Goal: Task Accomplishment & Management: Use online tool/utility

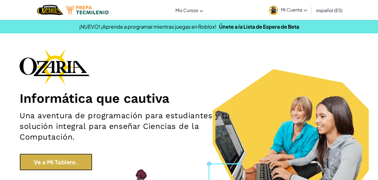
click at [81, 157] on link "Ve a Mi Tablero." at bounding box center [56, 161] width 73 height 17
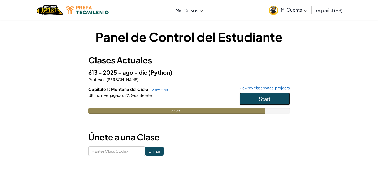
click at [263, 96] on span "Start" at bounding box center [265, 98] width 12 height 6
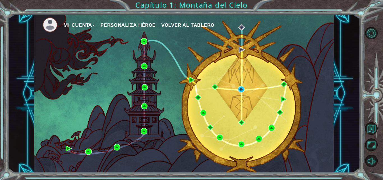
click at [239, 85] on div "Mi Cuenta Personaliza Héroe Volver al Tablero" at bounding box center [183, 93] width 299 height 158
click at [245, 93] on div "Mi Cuenta Personaliza Héroe Volver al Tablero" at bounding box center [183, 93] width 299 height 158
click at [244, 92] on img at bounding box center [241, 89] width 6 height 6
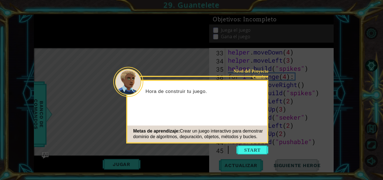
scroll to position [292, 0]
click at [250, 146] on button "Start" at bounding box center [252, 149] width 32 height 9
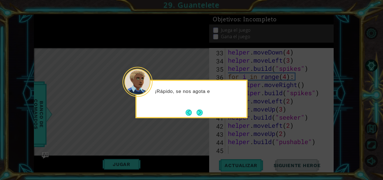
click at [199, 103] on div "¡Rápido, se nos agota e" at bounding box center [191, 94] width 110 height 22
click at [199, 104] on div "¡Rápido, se nos agota el tiempo! Sol" at bounding box center [191, 94] width 110 height 22
click at [199, 104] on div "¡Rápido, se nos agota el tiempo! Solo unos pocos c" at bounding box center [191, 97] width 110 height 28
click at [199, 113] on button "Next" at bounding box center [199, 112] width 6 height 6
click at [199, 115] on button "Next" at bounding box center [199, 112] width 6 height 6
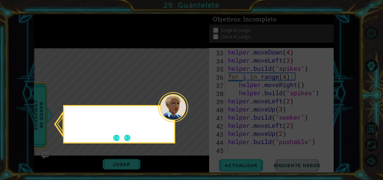
click at [199, 115] on icon at bounding box center [191, 90] width 383 height 180
click at [121, 139] on button "Back" at bounding box center [118, 137] width 11 height 6
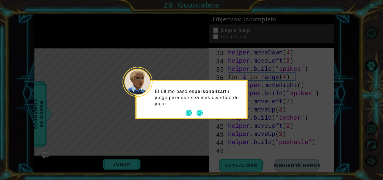
click at [198, 111] on button "Next" at bounding box center [199, 113] width 6 height 6
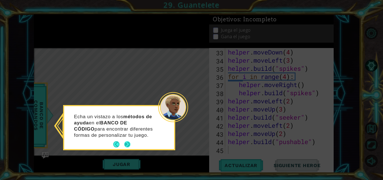
click at [128, 146] on button "Next" at bounding box center [127, 144] width 6 height 6
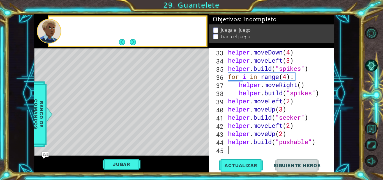
click at [128, 146] on div "Level Map" at bounding box center [163, 130] width 259 height 165
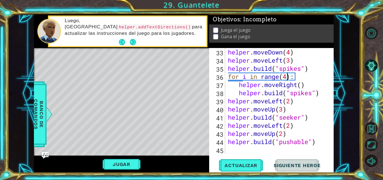
click at [287, 76] on div "helper . moveDown ( 4 ) helper . moveLeft ( 3 ) helper . build ( "spikes" ) for…" at bounding box center [279, 109] width 104 height 122
click at [230, 172] on div "for i in range(3): 33 34 35 36 37 38 39 40 41 42 43 44 45 helper . moveDown ( 4…" at bounding box center [271, 110] width 124 height 124
click at [230, 168] on button "Actualizar" at bounding box center [241, 165] width 44 height 12
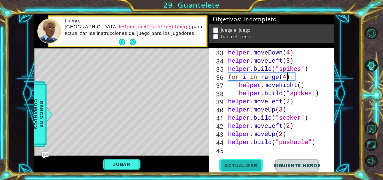
click at [252, 166] on span "Actualizar" at bounding box center [241, 165] width 44 height 6
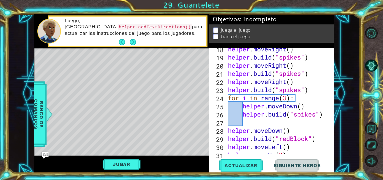
scroll to position [174, 0]
click at [288, 98] on div "helper . moveRight ( ) helper . build ( "spikes" ) helper . moveRight ( ) helpe…" at bounding box center [279, 106] width 104 height 122
click at [233, 159] on button "Actualizar" at bounding box center [241, 165] width 44 height 12
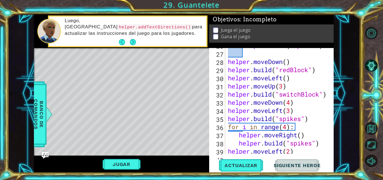
scroll to position [240, 0]
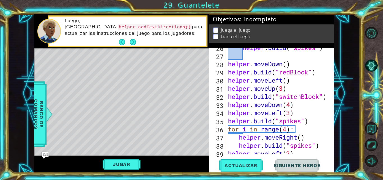
click at [283, 89] on div "helper . build ( "spikes" ) helper . moveDown ( ) helper . build ( "redBlock" )…" at bounding box center [279, 104] width 104 height 122
click at [242, 155] on div "helper.moveUp(2) 26 27 28 29 30 31 32 33 34 35 36 37 38 39 40 helper . build ( …" at bounding box center [271, 110] width 124 height 124
click at [243, 164] on span "Actualizar" at bounding box center [241, 165] width 44 height 6
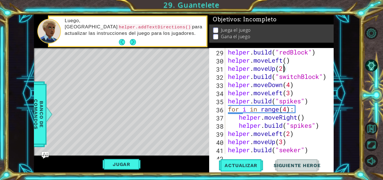
scroll to position [266, 0]
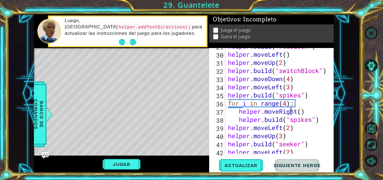
drag, startPoint x: 291, startPoint y: 114, endPoint x: 286, endPoint y: 110, distance: 6.7
click at [286, 110] on div "helper . build ( "redBlock" ) helper . moveLeft ( ) helper . moveUp ( 2 ) helpe…" at bounding box center [279, 103] width 104 height 122
click at [287, 104] on div "helper . build ( "redBlock" ) helper . moveLeft ( ) helper . moveUp ( 2 ) helpe…" at bounding box center [279, 103] width 104 height 122
click at [291, 80] on div "helper . build ( "redBlock" ) helper . moveLeft ( ) helper . moveUp ( 2 ) helpe…" at bounding box center [279, 103] width 104 height 122
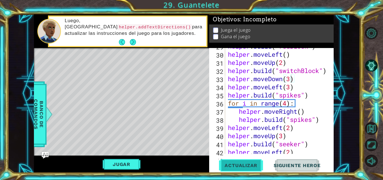
click at [252, 167] on span "Actualizar" at bounding box center [241, 165] width 44 height 6
click at [123, 173] on div "1 ההההההההההההההההההההההההההההההההההההההההההההההההההההההההההההההההההההההההההההה…" at bounding box center [191, 90] width 383 height 180
click at [124, 163] on button "Jugar" at bounding box center [122, 164] width 38 height 11
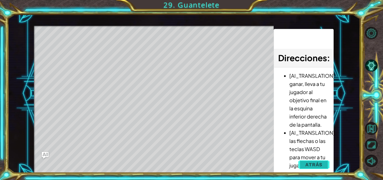
click at [316, 162] on span "Atrás" at bounding box center [313, 164] width 17 height 6
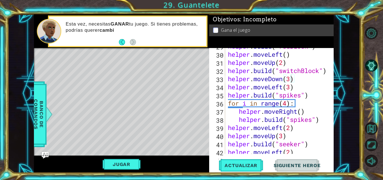
click at [332, 128] on div "helper.moveDown(3) 29 30 31 32 33 34 35 36 37 38 39 40 41 42 43 helper . build …" at bounding box center [271, 110] width 124 height 124
type textarea "helper.moveLeft(2)"
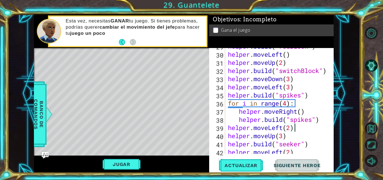
scroll to position [292, 0]
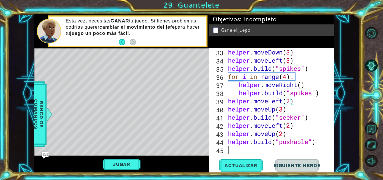
click at [252, 153] on div "helper . moveDown ( 3 ) helper . moveLeft ( 3 ) helper . build ( "spikes" ) for…" at bounding box center [279, 109] width 104 height 122
click at [229, 165] on span "Actualizar" at bounding box center [241, 165] width 44 height 6
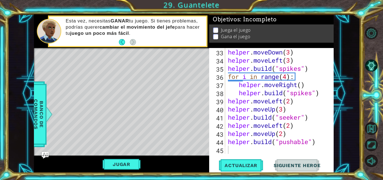
click at [194, 159] on div "Jugar" at bounding box center [121, 163] width 175 height 17
click at [331, 132] on div "33 34 35 36 37 38 39 40 41 42 43 44 45 helper . moveDown ( 3 ) helper . moveLef…" at bounding box center [271, 110] width 124 height 124
click at [246, 149] on div "helper . moveDown ( 3 ) helper . moveLeft ( 3 ) helper . build ( "spikes" ) for…" at bounding box center [279, 109] width 104 height 122
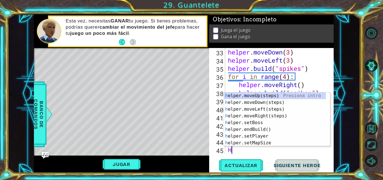
type textarea "HE"
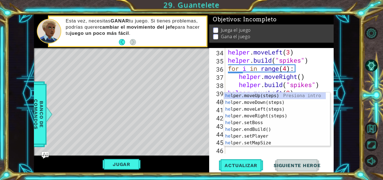
scroll to position [301, 0]
click at [262, 115] on div "he lper.moveUp(steps) Presiona intro he lper.moveDown(steps) Presiona intro he …" at bounding box center [275, 125] width 102 height 67
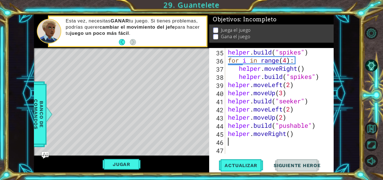
click at [289, 136] on div "helper . build ( "spikes" ) for i in range ( 4 ) : helper . moveRight ( ) helpe…" at bounding box center [279, 109] width 104 height 122
type textarea "helper.moveRight(5)"
click at [231, 159] on button "Actualizar" at bounding box center [241, 165] width 44 height 12
click at [236, 143] on div "helper . build ( "spikes" ) for i in range ( 4 ) : helper . moveRight ( ) helpe…" at bounding box center [279, 109] width 104 height 122
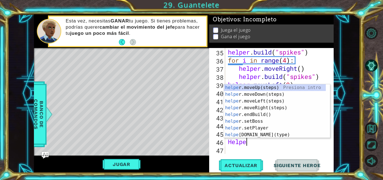
scroll to position [0, 1]
type textarea "Helper."
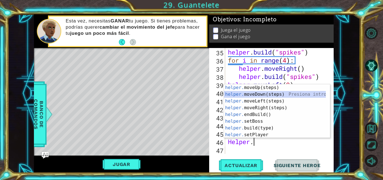
click at [253, 92] on div "helper. moveUp(steps) Presiona intro helper. moveDown(steps) Presiona intro hel…" at bounding box center [275, 117] width 102 height 67
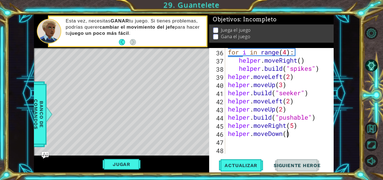
click at [287, 136] on div "for i in range ( 4 ) : helper . moveRight ( ) helper . build ( "spikes" ) helpe…" at bounding box center [279, 109] width 104 height 122
click at [238, 160] on div "helper.moveDown(4) 36 37 38 39 40 41 42 43 44 45 46 47 48 for i in range ( 4 ) …" at bounding box center [271, 110] width 124 height 124
click at [238, 163] on span "Actualizar" at bounding box center [241, 165] width 44 height 6
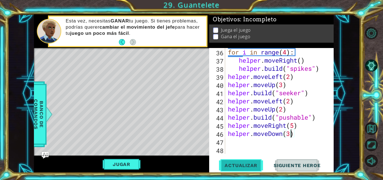
type textarea "helper.moveDown(3)"
click at [254, 160] on button "Actualizar" at bounding box center [241, 165] width 44 height 12
click at [241, 166] on span "Actualizar" at bounding box center [241, 165] width 44 height 6
click at [234, 141] on div "for i in range ( 4 ) : helper . moveRight ( ) helper . build ( "spikes" ) helpe…" at bounding box center [279, 109] width 104 height 122
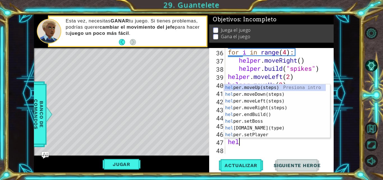
scroll to position [0, 0]
type textarea "h"
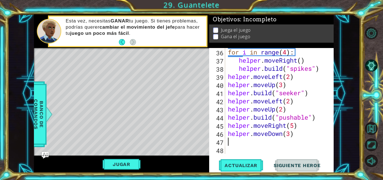
click at [292, 132] on div "for i in range ( 4 ) : helper . moveRight ( ) helper . build ( "spikes" ) helpe…" at bounding box center [279, 109] width 104 height 122
type textarea "helper.moveDown(5)"
click at [245, 166] on span "Actualizar" at bounding box center [241, 165] width 44 height 6
click at [243, 145] on div "for i in range ( 4 ) : helper . moveRight ( ) helper . build ( "spikes" ) helpe…" at bounding box center [279, 109] width 104 height 122
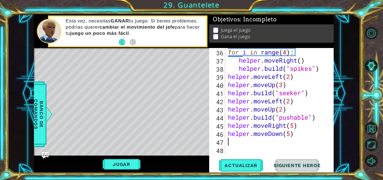
scroll to position [0, 0]
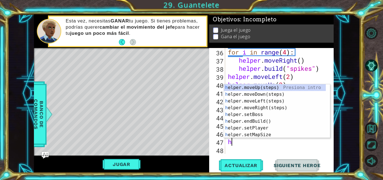
type textarea "he"
click at [260, 114] on div "he lper.moveUp(steps) Presiona intro he lper.moveDown(steps) Presiona intro he …" at bounding box center [275, 117] width 102 height 67
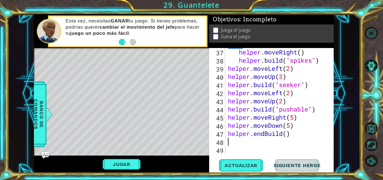
scroll to position [325, 0]
click at [283, 138] on div "helper . moveRight ( ) helper . build ( "spikes" ) helper . moveLeft ( 2 ) help…" at bounding box center [279, 109] width 104 height 122
click at [265, 136] on div "helper . moveRight ( ) helper . build ( "spikes" ) helper . moveLeft ( 2 ) help…" at bounding box center [279, 109] width 104 height 122
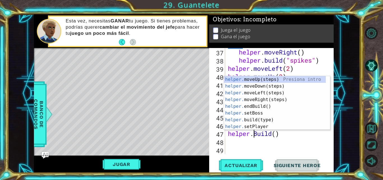
click at [278, 134] on div "helper . moveRight ( ) helper . build ( "spikes" ) helper . moveLeft ( 2 ) help…" at bounding box center [279, 109] width 104 height 122
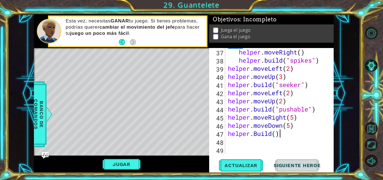
click at [273, 134] on div "helper . moveRight ( ) helper . build ( "spikes" ) helper . moveLeft ( 2 ) help…" at bounding box center [279, 109] width 104 height 122
click at [274, 134] on div "helper . moveRight ( ) helper . build ( "spikes" ) helper . moveLeft ( 2 ) help…" at bounding box center [279, 109] width 104 height 122
click at [275, 134] on div "helper . moveRight ( ) helper . build ( "spikes" ) helper . moveLeft ( 2 ) help…" at bounding box center [279, 109] width 104 height 122
type textarea "[DOMAIN_NAME]("spikes")"
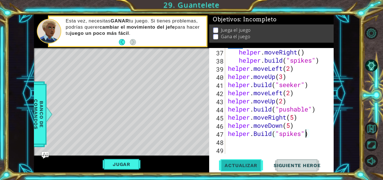
click at [240, 167] on span "Actualizar" at bounding box center [241, 165] width 44 height 6
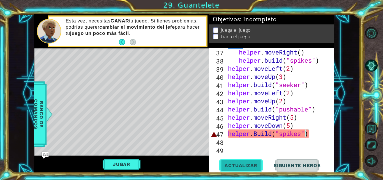
click at [240, 167] on span "Actualizar" at bounding box center [241, 165] width 44 height 6
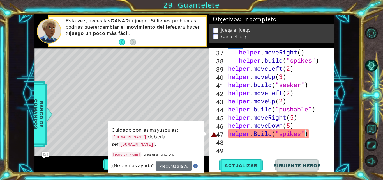
click at [288, 140] on div "helper . moveRight ( ) helper . build ( "spikes" ) helper . moveLeft ( 2 ) help…" at bounding box center [279, 109] width 104 height 122
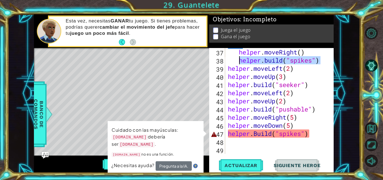
drag, startPoint x: 324, startPoint y: 60, endPoint x: 239, endPoint y: 59, distance: 85.2
click at [239, 59] on div "helper . moveRight ( ) helper . build ( "spikes" ) helper . moveLeft ( 2 ) help…" at bounding box center [279, 109] width 104 height 122
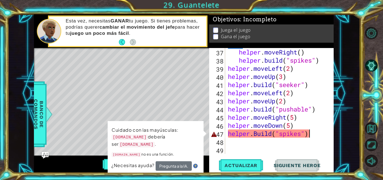
click at [319, 132] on div "helper . moveRight ( ) helper . build ( "spikes" ) helper . moveLeft ( 2 ) help…" at bounding box center [279, 109] width 104 height 122
click at [257, 132] on div "helper . moveRight ( ) helper . build ( "spikes" ) helper . moveLeft ( 2 ) help…" at bounding box center [279, 109] width 104 height 122
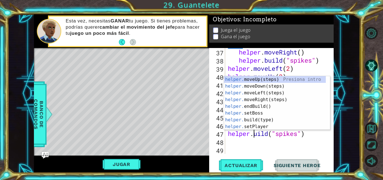
scroll to position [0, 1]
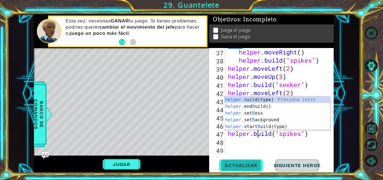
type textarea "[DOMAIN_NAME]("spikes")"
click at [242, 165] on span "Actualizar" at bounding box center [241, 165] width 44 height 6
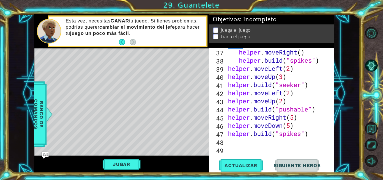
click at [242, 139] on div "helper . moveRight ( ) helper . build ( "spikes" ) helper . moveLeft ( 2 ) help…" at bounding box center [279, 109] width 104 height 122
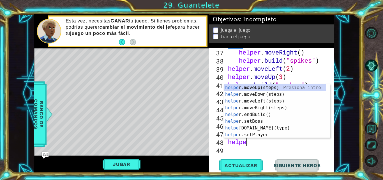
type textarea "helper"
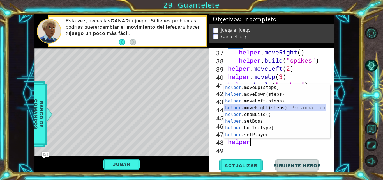
click at [257, 107] on div "helper .moveUp(steps) Presiona intro helper .moveDown(steps) Presiona intro hel…" at bounding box center [275, 117] width 102 height 67
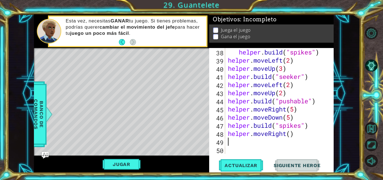
click at [262, 139] on div "helper . build ( "spikes" ) helper . moveLeft ( 2 ) helper . moveUp ( 3 ) helpe…" at bounding box center [279, 109] width 104 height 122
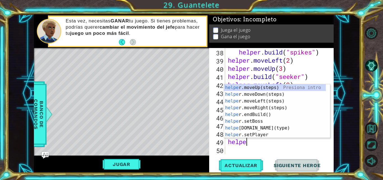
scroll to position [0, 1]
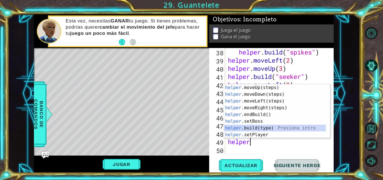
click at [269, 127] on div "helper .moveUp(steps) Presiona intro helper .moveDown(steps) Presiona intro hel…" at bounding box center [275, 117] width 102 height 67
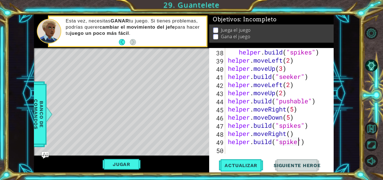
scroll to position [0, 3]
type textarea "[DOMAIN_NAME]("spikes")"
click at [240, 162] on button "Actualizar" at bounding box center [241, 165] width 44 height 12
click at [247, 153] on div "helper . build ( "spikes" ) helper . moveLeft ( 2 ) helper . moveUp ( 3 ) helpe…" at bounding box center [279, 109] width 104 height 122
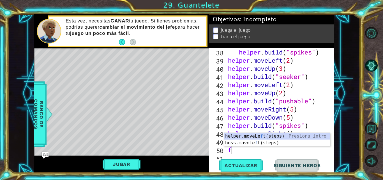
scroll to position [341, 0]
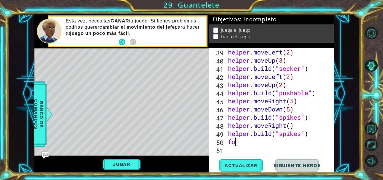
type textarea "f"
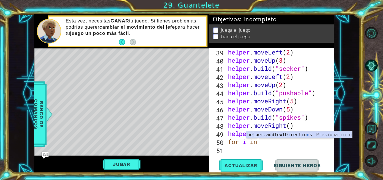
scroll to position [0, 1]
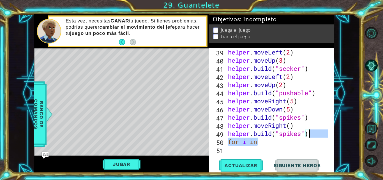
drag, startPoint x: 327, startPoint y: 145, endPoint x: 327, endPoint y: 134, distance: 11.5
type textarea "[DOMAIN_NAME]("spikes") for i in"
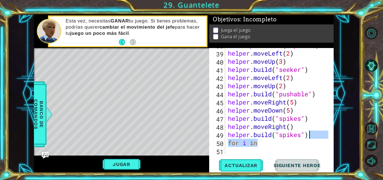
scroll to position [341, 0]
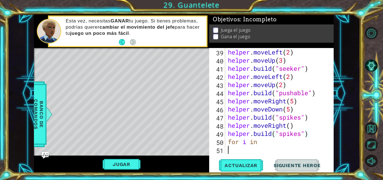
click at [293, 147] on div "helper . moveLeft ( 2 ) helper . moveUp ( 3 ) helper . build ( "seeker" ) helpe…" at bounding box center [279, 109] width 104 height 122
click at [285, 133] on div "helper . moveLeft ( 2 ) helper . moveUp ( 3 ) helper . build ( "seeker" ) helpe…" at bounding box center [279, 109] width 104 height 122
type textarea "[DOMAIN_NAME]("spikes")"
click at [285, 149] on div "helper . moveLeft ( 2 ) helper . moveUp ( 3 ) helper . build ( "seeker" ) helpe…" at bounding box center [279, 109] width 104 height 122
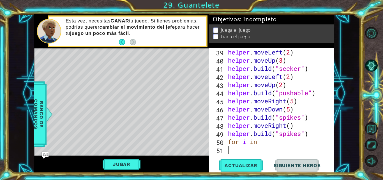
click at [285, 141] on div "helper . moveLeft ( 2 ) helper . moveUp ( 3 ) helper . build ( "seeker" ) helpe…" at bounding box center [279, 109] width 104 height 122
type textarea "for i in range(4)"
click at [268, 149] on div "helper . moveLeft ( 2 ) helper . moveUp ( 3 ) helper . build ( "seeker" ) helpe…" at bounding box center [279, 109] width 104 height 122
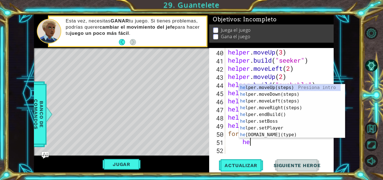
scroll to position [0, 1]
type textarea "hel"
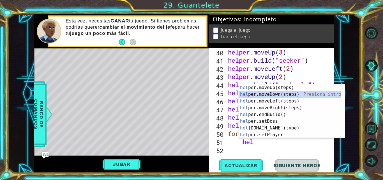
click at [296, 91] on div "hel per.moveUp(steps) Presiona intro hel per.moveDown(steps) Presiona intro hel…" at bounding box center [290, 117] width 102 height 67
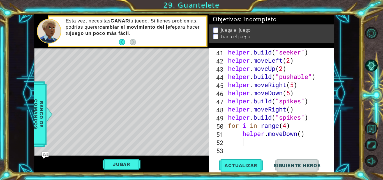
click at [298, 133] on div "helper . build ( "seeker" ) helper . moveLeft ( 2 ) helper . moveUp ( 2 ) helpe…" at bounding box center [279, 109] width 104 height 122
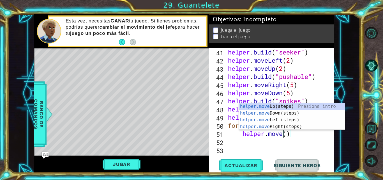
scroll to position [0, 3]
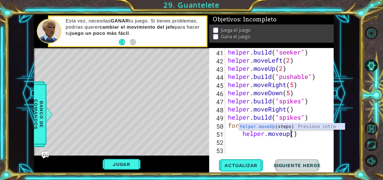
click at [290, 125] on div "helper.moveUp (steps) Presiona intro" at bounding box center [292, 133] width 106 height 20
type textarea "helper.moveUp"
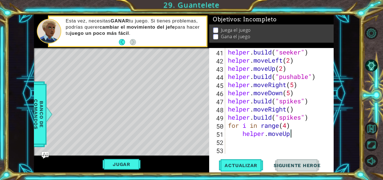
scroll to position [0, 3]
click at [271, 143] on div "helper . build ( "seeker" ) helper . moveLeft ( 2 ) helper . moveUp ( 2 ) helpe…" at bounding box center [279, 109] width 104 height 122
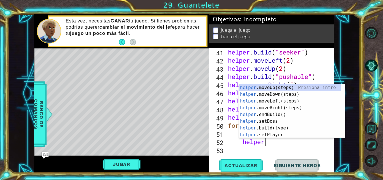
scroll to position [0, 1]
click at [271, 126] on div "helper .moveUp(steps) Presiona intro helper .moveDown(steps) Presiona intro hel…" at bounding box center [290, 117] width 102 height 67
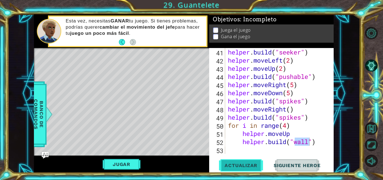
click at [231, 162] on span "Actualizar" at bounding box center [241, 165] width 44 height 6
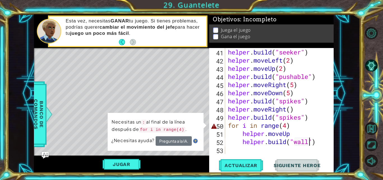
click at [304, 128] on div "helper . build ( "seeker" ) helper . moveLeft ( 2 ) helper . moveUp ( 2 ) helpe…" at bounding box center [279, 109] width 104 height 122
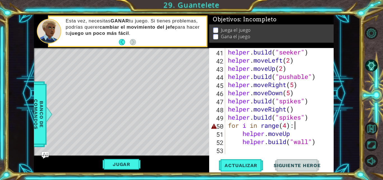
scroll to position [0, 3]
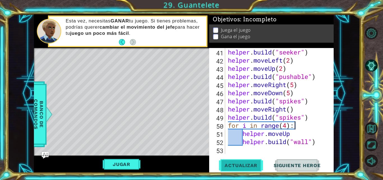
click at [243, 170] on button "Actualizar" at bounding box center [241, 165] width 44 height 12
click at [293, 135] on div "helper . build ( "seeker" ) helper . moveLeft ( 2 ) helper . moveUp ( 2 ) helpe…" at bounding box center [279, 109] width 104 height 122
click at [253, 164] on span "Actualizar" at bounding box center [241, 165] width 44 height 6
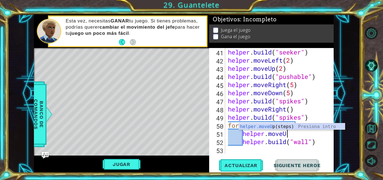
type textarea "helper.move"
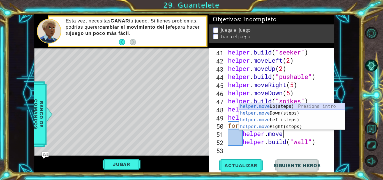
click at [287, 106] on div "helper.move Up(steps) Presiona intro helper.move Down(steps) Presiona intro hel…" at bounding box center [292, 123] width 106 height 40
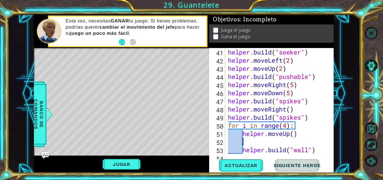
scroll to position [0, 0]
click at [238, 152] on div "helper . build ( "seeker" ) helper . moveLeft ( 2 ) helper . moveUp ( 2 ) helpe…" at bounding box center [279, 109] width 104 height 122
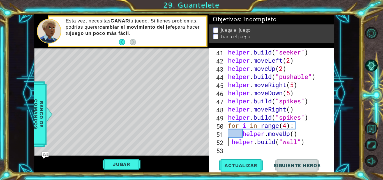
scroll to position [357, 0]
type textarea "[DOMAIN_NAME]("wall")"
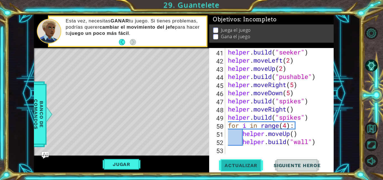
click at [251, 163] on span "Actualizar" at bounding box center [241, 165] width 44 height 6
click at [240, 151] on div "helper . build ( "seeker" ) helper . moveLeft ( 2 ) helper . moveUp ( 2 ) helpe…" at bounding box center [279, 109] width 104 height 122
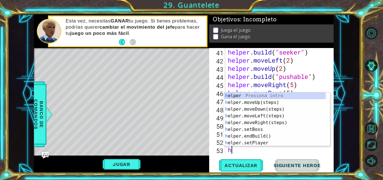
scroll to position [366, 0]
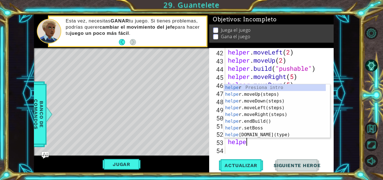
type textarea "helper"
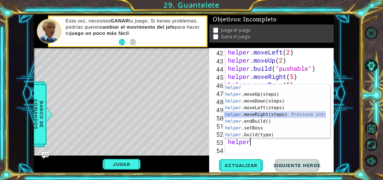
click at [249, 111] on div "helper Presiona intro helper .moveUp(steps) Presiona intro helper .moveDown(ste…" at bounding box center [275, 117] width 102 height 67
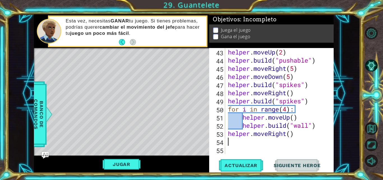
click at [284, 133] on div "helper . moveUp ( 2 ) helper . build ( "pushable" ) helper . moveRight ( 5 ) he…" at bounding box center [279, 109] width 104 height 122
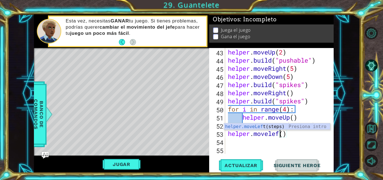
scroll to position [0, 3]
click at [269, 124] on div "helper.moveLeft (steps) Presiona intro" at bounding box center [277, 133] width 106 height 20
type textarea "helper.moveLeft"
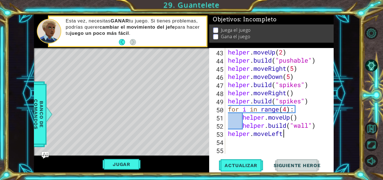
click at [279, 139] on div "helper . moveUp ( 2 ) helper . build ( "pushable" ) helper . moveRight ( 5 ) he…" at bounding box center [279, 109] width 104 height 122
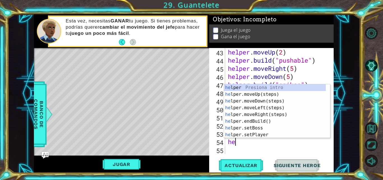
scroll to position [0, 0]
type textarea "h"
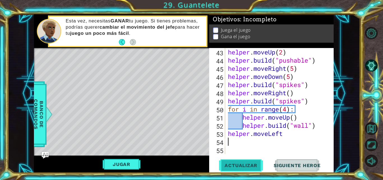
click at [239, 163] on span "Actualizar" at bounding box center [241, 165] width 44 height 6
click at [292, 132] on div "helper . moveUp ( 2 ) helper . build ( "pushable" ) helper . moveRight ( 5 ) he…" at bounding box center [279, 109] width 104 height 122
type textarea "helper.moveLeft()"
click at [240, 170] on button "Actualizar" at bounding box center [241, 165] width 44 height 12
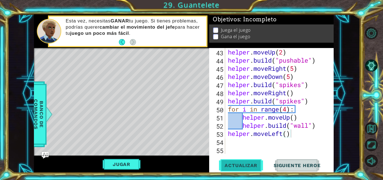
click at [241, 171] on button "Actualizar" at bounding box center [241, 165] width 44 height 12
click at [249, 133] on div "helper . moveUp ( 2 ) helper . build ( "pushable" ) helper . moveRight ( 5 ) he…" at bounding box center [279, 109] width 104 height 122
click at [248, 141] on div "helper . moveUp ( 2 ) helper . build ( "pushable" ) helper . moveRight ( 5 ) he…" at bounding box center [279, 109] width 104 height 122
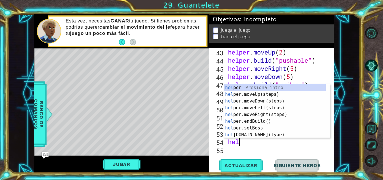
scroll to position [0, 0]
type textarea "h"
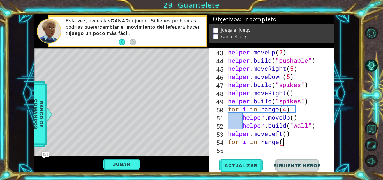
scroll to position [0, 3]
type textarea "for i in range(4):"
click at [257, 152] on div "helper . moveUp ( 2 ) helper . build ( "pushable" ) helper . moveRight ( 5 ) he…" at bounding box center [279, 109] width 104 height 122
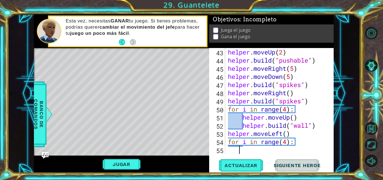
type textarea "he"
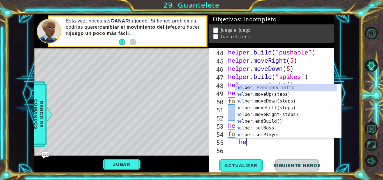
scroll to position [0, 1]
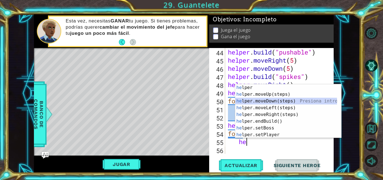
click at [271, 100] on div "he lper Presiona intro he lper.moveUp(steps) Presiona intro he lper.moveDown(st…" at bounding box center [286, 117] width 102 height 67
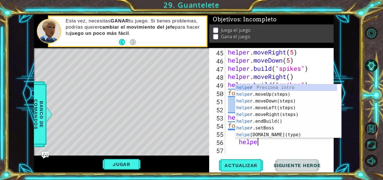
scroll to position [0, 1]
click at [263, 138] on body "1 ההההההההההההההההההההההההההההההההההההההההההההההההההההההההההההההההההההההההההההה…" at bounding box center [191, 90] width 383 height 180
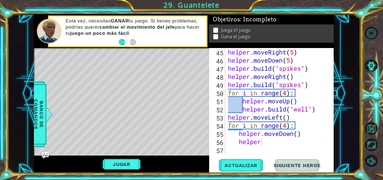
click at [263, 139] on div "helper . moveRight ( 5 ) helper . moveDown ( 5 ) helper . build ( "spikes" ) he…" at bounding box center [279, 109] width 104 height 122
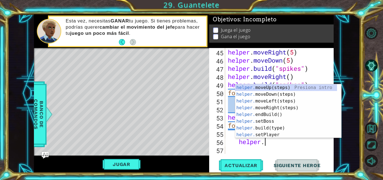
scroll to position [0, 1]
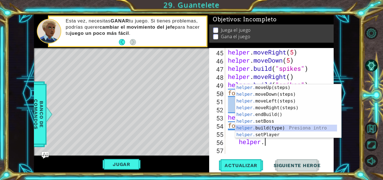
click at [282, 126] on div "helper. moveUp(steps) Presiona intro helper. moveDown(steps) Presiona intro hel…" at bounding box center [286, 117] width 102 height 67
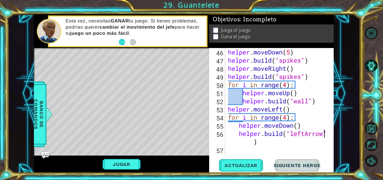
scroll to position [398, 0]
click at [247, 143] on div "helper . moveDown ( 5 ) helper . build ( "spikes" ) helper . moveRight ( ) help…" at bounding box center [279, 109] width 104 height 122
click at [245, 164] on span "Actualizar" at bounding box center [241, 165] width 44 height 6
click at [286, 118] on div "helper . moveDown ( 5 ) helper . build ( "spikes" ) helper . moveRight ( ) help…" at bounding box center [279, 109] width 104 height 122
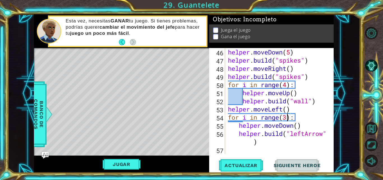
type textarea "for i in range(3):"
click at [246, 173] on div "1 ההההההההההההההההההההההההההההההההההההההההההההההההההההההההההההההההההההההההההההה…" at bounding box center [191, 90] width 383 height 180
click at [248, 162] on button "Actualizar" at bounding box center [241, 165] width 44 height 12
click at [229, 114] on div "helper . moveDown ( 5 ) helper . build ( "spikes" ) helper . moveRight ( ) help…" at bounding box center [279, 109] width 104 height 122
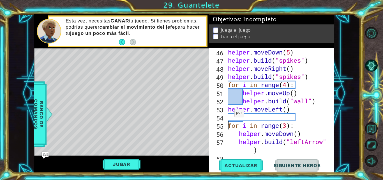
click at [229, 117] on div "helper . moveDown ( 5 ) helper . build ( "spikes" ) helper . moveRight ( ) help…" at bounding box center [279, 109] width 104 height 122
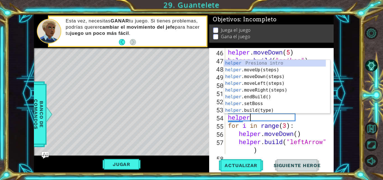
scroll to position [0, 1]
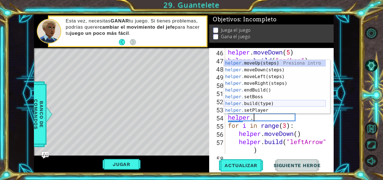
click at [256, 103] on div "helper. moveUp(steps) Presiona intro helper. moveDown(steps) Presiona intro hel…" at bounding box center [275, 93] width 102 height 67
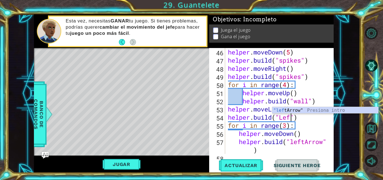
scroll to position [0, 3]
click at [290, 112] on div ""left Arrow" Presiona intro" at bounding box center [325, 117] width 106 height 20
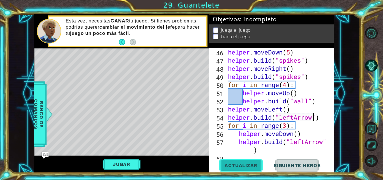
click at [238, 165] on span "Actualizar" at bounding box center [241, 165] width 44 height 6
click at [130, 164] on button "Jugar" at bounding box center [122, 164] width 38 height 11
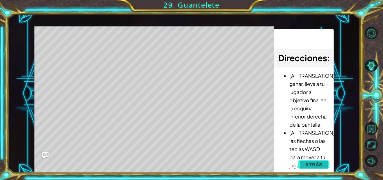
click at [304, 164] on button "Atrás" at bounding box center [313, 164] width 31 height 11
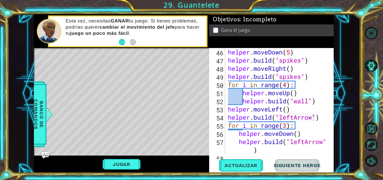
click at [127, 158] on div "Jugar" at bounding box center [121, 163] width 175 height 17
click at [127, 166] on button "Jugar" at bounding box center [122, 164] width 38 height 11
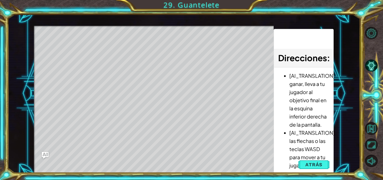
click at [315, 164] on span "Atrás" at bounding box center [313, 164] width 17 height 6
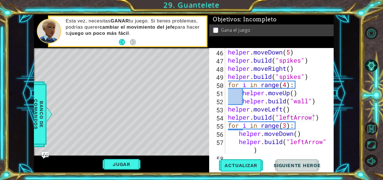
click at [284, 126] on div "helper . moveDown ( 5 ) helper . build ( "spikes" ) helper . moveRight ( ) help…" at bounding box center [279, 109] width 104 height 122
click at [288, 127] on div "helper . moveDown ( 5 ) helper . build ( "spikes" ) helper . moveRight ( ) help…" at bounding box center [279, 109] width 104 height 122
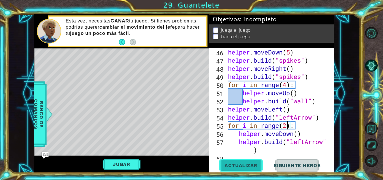
type textarea "for i in range(2):"
click at [253, 169] on button "Actualizar" at bounding box center [241, 165] width 44 height 12
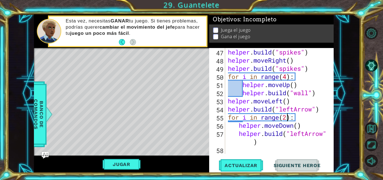
click at [260, 155] on div "for i in range(2): 47 48 49 50 51 52 53 54 55 56 57 58 helper . build ( "spikes…" at bounding box center [271, 110] width 124 height 124
click at [259, 154] on div "for i in range(2): 47 48 49 50 51 52 53 54 55 56 57 58 helper . build ( "spikes…" at bounding box center [271, 110] width 124 height 124
click at [258, 152] on div "helper . build ( "spikes" ) helper . moveRight ( ) helper . build ( "spikes" ) …" at bounding box center [279, 109] width 104 height 122
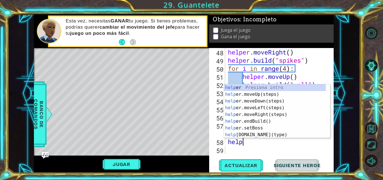
type textarea "helpe"
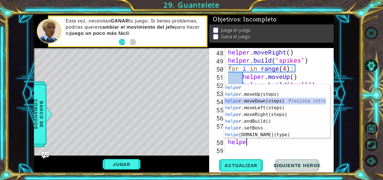
click at [264, 103] on div "helpe r Presiona intro helpe r.moveUp(steps) Presiona intro helpe r.moveDown(st…" at bounding box center [275, 117] width 102 height 67
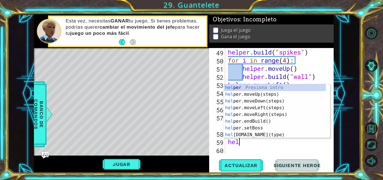
scroll to position [0, 0]
click at [257, 134] on div "hel per Presiona intro hel per.moveUp(steps) Presiona intro hel per.moveDown(st…" at bounding box center [275, 117] width 102 height 67
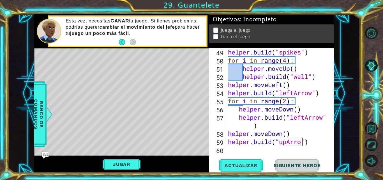
scroll to position [0, 4]
click at [240, 163] on span "Actualizar" at bounding box center [241, 165] width 44 height 6
click at [123, 160] on button "Jugar" at bounding box center [122, 164] width 38 height 11
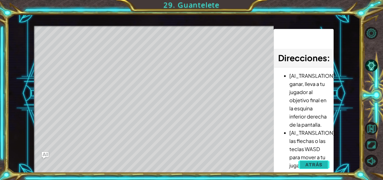
click at [310, 160] on button "Atrás" at bounding box center [313, 164] width 31 height 11
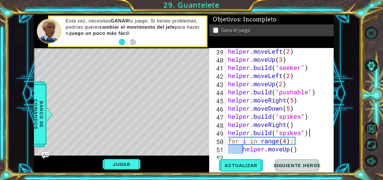
scroll to position [0, 3]
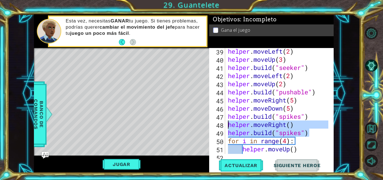
drag, startPoint x: 315, startPoint y: 134, endPoint x: 215, endPoint y: 125, distance: 100.1
click at [215, 125] on div "[DOMAIN_NAME]("spikes") 39 40 41 42 43 44 45 46 47 48 49 50 51 52 53 helper . m…" at bounding box center [270, 101] width 123 height 106
type textarea "helper.moveRight() [DOMAIN_NAME]("spikes")"
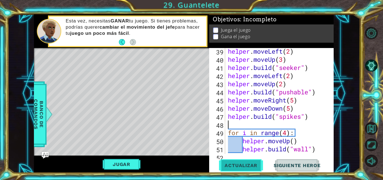
click at [254, 167] on span "Actualizar" at bounding box center [241, 165] width 44 height 6
type textarea "[DOMAIN_NAME]("spikes")"
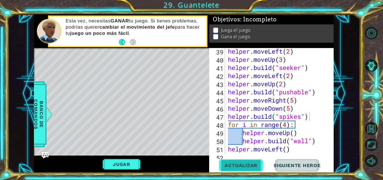
click at [248, 165] on span "Actualizar" at bounding box center [241, 165] width 44 height 6
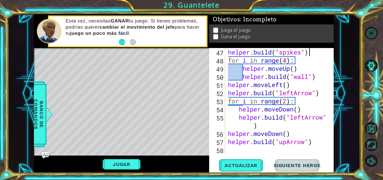
scroll to position [406, 0]
click at [260, 151] on div "helper . build ( "spikes" ) for i in range ( 4 ) : helper . moveUp ( ) helper .…" at bounding box center [279, 109] width 104 height 122
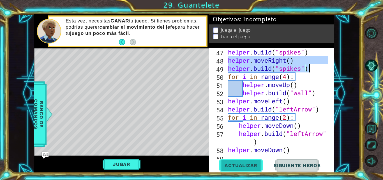
click at [250, 171] on button "Actualizar" at bounding box center [241, 165] width 44 height 12
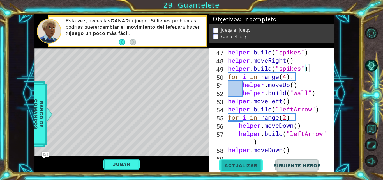
click at [253, 169] on button "Actualizar" at bounding box center [241, 165] width 44 height 12
click at [308, 104] on div "helper . build ( "spikes" ) helper . moveRight ( ) helper . build ( "spikes" ) …" at bounding box center [279, 109] width 104 height 122
click at [378, 119] on div at bounding box center [374, 96] width 17 height 47
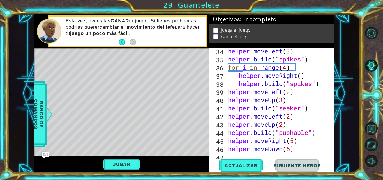
scroll to position [296, 0]
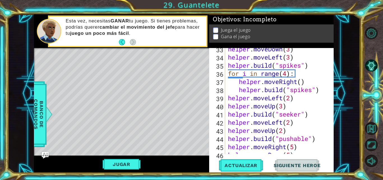
click at [287, 72] on div "helper . moveDown ( 3 ) helper . moveLeft ( 3 ) helper . build ( "spikes" ) for…" at bounding box center [279, 106] width 104 height 122
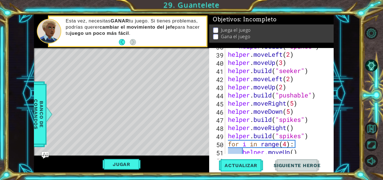
scroll to position [339, 0]
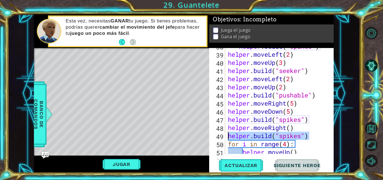
drag, startPoint x: 310, startPoint y: 135, endPoint x: 228, endPoint y: 137, distance: 82.1
click at [228, 137] on div "helper . build ( "spikes" ) helper . moveLeft ( 2 ) helper . moveUp ( 3 ) helpe…" at bounding box center [279, 103] width 104 height 122
type textarea "[DOMAIN_NAME]("spikes")"
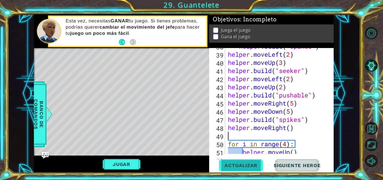
click at [232, 169] on button "Actualizar" at bounding box center [241, 165] width 44 height 12
type textarea "helper.moveRight()"
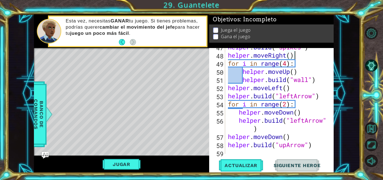
scroll to position [414, 0]
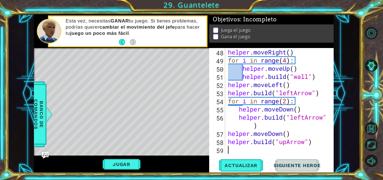
click at [288, 152] on div "helper . moveRight ( ) for i in range ( 4 ) : helper . moveUp ( ) helper . buil…" at bounding box center [279, 109] width 104 height 122
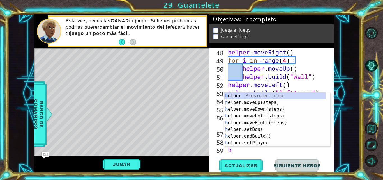
scroll to position [422, 0]
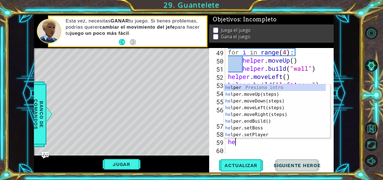
type textarea "hel"
click at [280, 95] on div "hel per Presiona intro hel per.moveUp(steps) Presiona intro hel per.moveDown(st…" at bounding box center [275, 117] width 102 height 67
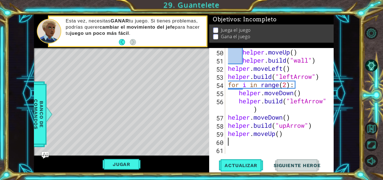
scroll to position [431, 0]
click at [281, 134] on div "helper . moveUp ( ) helper . build ( "wall" ) helper . moveLeft ( ) helper . bu…" at bounding box center [279, 109] width 104 height 122
type textarea "helper.moveUp(4)"
click at [249, 170] on button "Actualizar" at bounding box center [241, 165] width 44 height 12
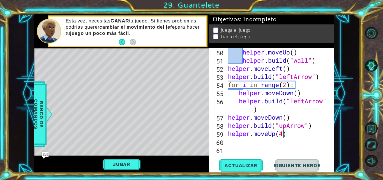
click at [253, 142] on div "helper . moveUp ( ) helper . build ( "wall" ) helper . moveLeft ( ) helper . bu…" at bounding box center [279, 109] width 104 height 122
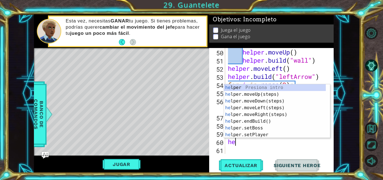
type textarea "hel"
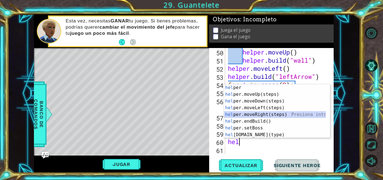
click at [269, 116] on div "hel per Presiona intro hel per.moveUp(steps) Presiona intro hel per.moveDown(st…" at bounding box center [275, 117] width 102 height 67
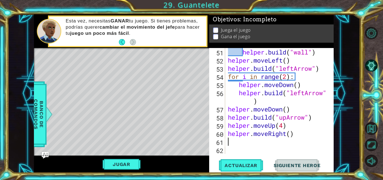
scroll to position [439, 0]
click at [290, 134] on div "helper . build ( "wall" ) helper . moveLeft ( ) helper . build ( "leftArrow" ) …" at bounding box center [279, 109] width 104 height 122
type textarea "helper.moveRight()"
click at [264, 145] on div "helper . build ( "wall" ) helper . moveLeft ( ) helper . build ( "leftArrow" ) …" at bounding box center [279, 109] width 104 height 122
click at [248, 158] on div "51 52 53 54 55 56 57 58 59 60 61 62 helper . build ( "wall" ) helper . moveLeft…" at bounding box center [271, 110] width 124 height 124
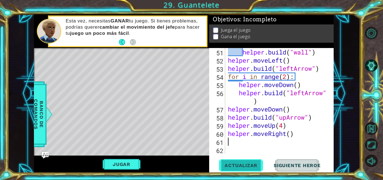
click at [247, 162] on button "Actualizar" at bounding box center [241, 165] width 44 height 12
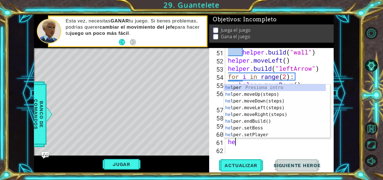
scroll to position [0, 0]
click at [257, 132] on div "help er Presiona intro help er.moveUp(steps) Presiona intro help er.moveDown(st…" at bounding box center [275, 117] width 102 height 67
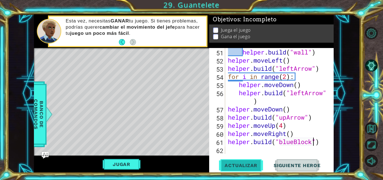
scroll to position [0, 4]
click at [257, 164] on span "Actualizar" at bounding box center [241, 165] width 44 height 6
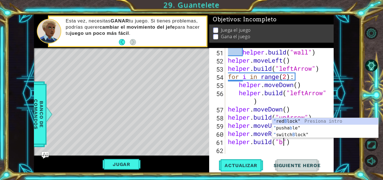
scroll to position [0, 3]
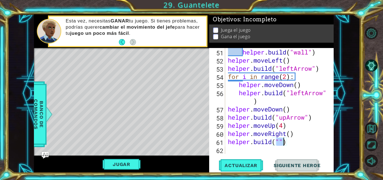
drag, startPoint x: 276, startPoint y: 139, endPoint x: 282, endPoint y: 140, distance: 6.8
click at [282, 140] on div "helper . build ( "wall" ) helper . moveLeft ( ) helper . build ( "leftArrow" ) …" at bounding box center [279, 109] width 104 height 122
click at [280, 141] on div "helper . build ( "wall" ) helper . moveLeft ( ) helper . build ( "leftArrow" ) …" at bounding box center [277, 101] width 101 height 106
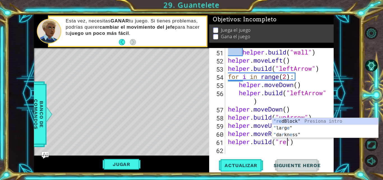
scroll to position [0, 3]
click at [287, 121] on div ""re dBlock" Presiona intro " la r g e " Presiona intro " da r kn e ss" Presiona…" at bounding box center [325, 135] width 106 height 34
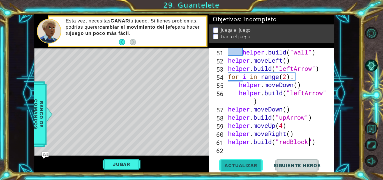
type textarea "[DOMAIN_NAME]("redBlock")"
click at [241, 168] on button "Actualizar" at bounding box center [241, 165] width 44 height 12
click at [241, 149] on div "helper . build ( "wall" ) helper . moveLeft ( ) helper . build ( "leftArrow" ) …" at bounding box center [279, 109] width 104 height 122
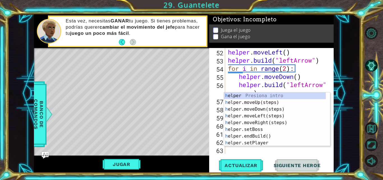
scroll to position [447, 0]
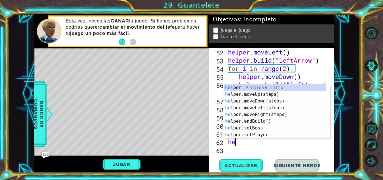
type textarea "hel"
click at [274, 95] on div "hel per Presiona intro hel per.moveUp(steps) Presiona intro hel per.moveDown(st…" at bounding box center [275, 117] width 102 height 67
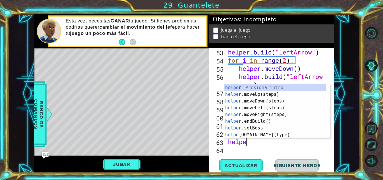
scroll to position [0, 1]
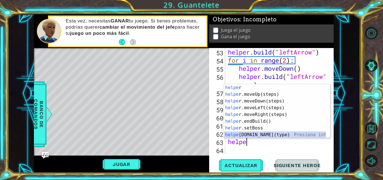
click at [258, 132] on div "helpe r Presiona intro helpe r.moveUp(steps) Presiona intro helpe r.moveDown(st…" at bounding box center [275, 117] width 102 height 67
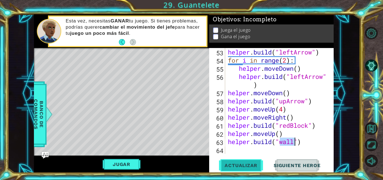
type textarea "[DOMAIN_NAME]("wall")"
click at [242, 168] on button "Actualizar" at bounding box center [241, 165] width 44 height 12
click at [242, 148] on div "helper . build ( "leftArrow" ) for i in range ( 2 ) : helper . moveDown ( ) hel…" at bounding box center [279, 109] width 104 height 122
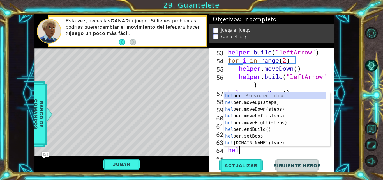
type textarea "help"
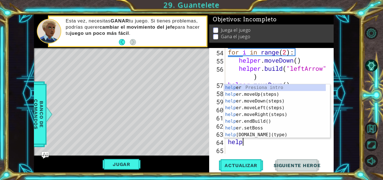
scroll to position [463, 0]
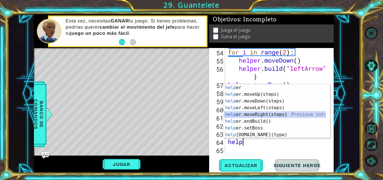
click at [259, 115] on div "help er Presiona intro help er.moveUp(steps) Presiona intro help er.moveDown(st…" at bounding box center [275, 117] width 102 height 67
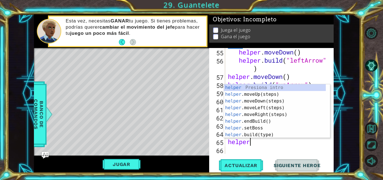
scroll to position [0, 1]
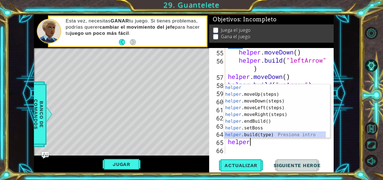
click at [263, 134] on div "helper Presiona intro helper .moveUp(steps) Presiona intro helper .moveDown(ste…" at bounding box center [275, 117] width 102 height 67
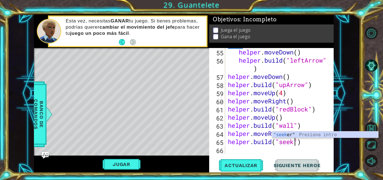
scroll to position [0, 3]
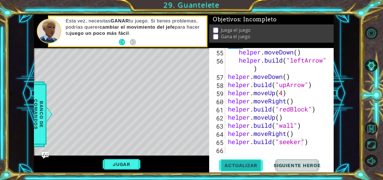
click at [251, 169] on button "Actualizar" at bounding box center [241, 165] width 44 height 12
click at [285, 134] on div "helper . moveDown ( ) helper . build ( "leftArrow" ) helper . moveDown ( ) help…" at bounding box center [279, 109] width 104 height 122
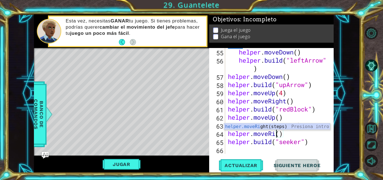
scroll to position [0, 2]
click at [276, 127] on div "helper.moveL eft(steps) Presiona intro" at bounding box center [277, 133] width 106 height 20
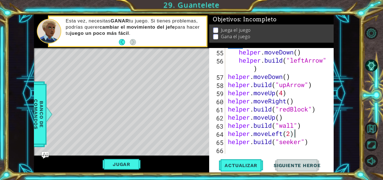
scroll to position [0, 3]
type textarea "helper.moveLeft(2)"
click at [244, 162] on span "Actualizar" at bounding box center [241, 165] width 44 height 6
click at [244, 153] on div "helper . moveDown ( ) helper . build ( "leftArrow" ) helper . moveDown ( ) help…" at bounding box center [279, 109] width 104 height 122
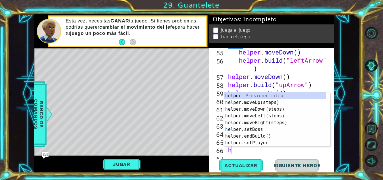
scroll to position [479, 0]
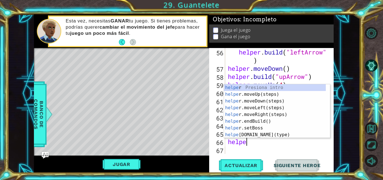
type textarea "helper"
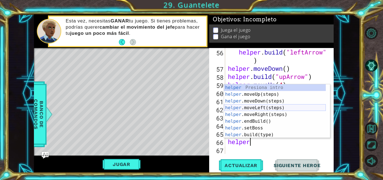
click at [261, 108] on div "helper Presiona intro helper .moveUp(steps) Presiona intro helper .moveDown(ste…" at bounding box center [275, 117] width 102 height 67
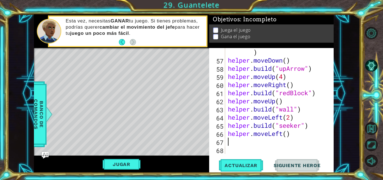
scroll to position [487, 0]
click at [287, 136] on div "helper . build ( "leftArrow" ) helper . moveDown ( ) helper . build ( "upArrow"…" at bounding box center [279, 105] width 104 height 130
type textarea "helper.moveLeft(2)"
click at [263, 142] on div "helper . build ( "leftArrow" ) helper . moveDown ( ) helper . build ( "upArrow"…" at bounding box center [279, 105] width 104 height 130
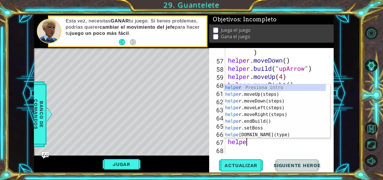
scroll to position [0, 1]
click at [262, 134] on div "helper Presiona intro helper .moveUp(steps) Presiona intro helper .moveDown(ste…" at bounding box center [275, 117] width 102 height 67
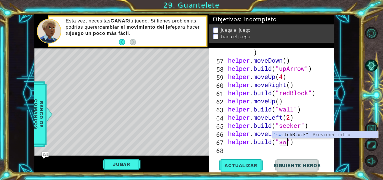
scroll to position [0, 3]
click at [295, 136] on div ""swi tchBlock" Presiona intro" at bounding box center [325, 141] width 106 height 20
type textarea "[DOMAIN_NAME]("switchBlock")"
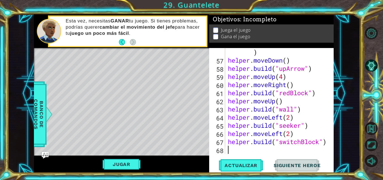
click at [262, 148] on div "helper . build ( "leftArrow" ) helper . moveDown ( ) helper . build ( "upArrow"…" at bounding box center [279, 105] width 104 height 130
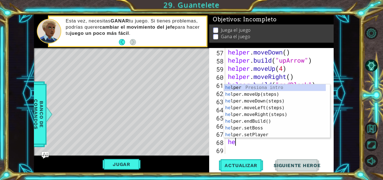
scroll to position [0, 0]
type textarea "help"
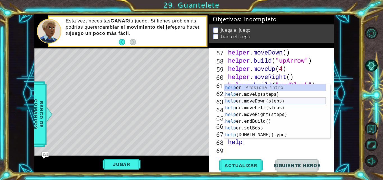
click at [267, 101] on div "help er Presiona intro help er.moveUp(steps) Presiona intro help er.moveDown(st…" at bounding box center [275, 117] width 102 height 67
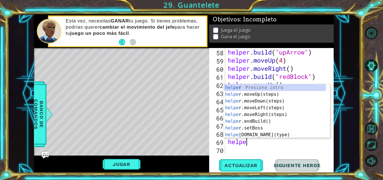
scroll to position [0, 1]
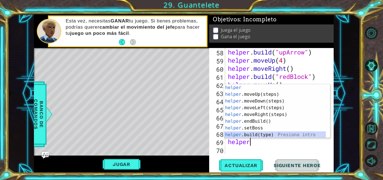
click at [265, 132] on div "helper Presiona intro helper .moveUp(steps) Presiona intro helper .moveDown(ste…" at bounding box center [275, 117] width 102 height 67
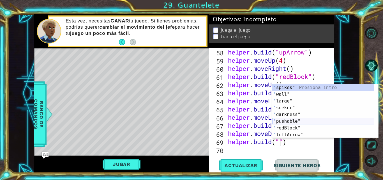
click at [288, 122] on div "" spikes" Presiona intro " wall" Presiona intro " large" Presiona intro " seeke…" at bounding box center [323, 117] width 102 height 67
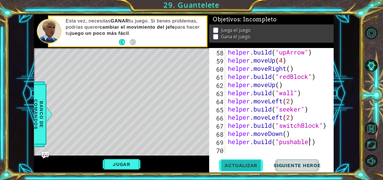
click at [247, 168] on button "Actualizar" at bounding box center [241, 165] width 44 height 12
click at [115, 166] on button "Jugar" at bounding box center [122, 164] width 38 height 11
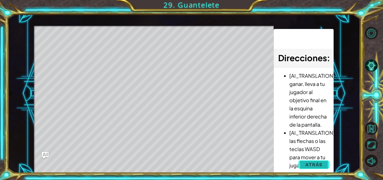
click at [300, 166] on button "Atrás" at bounding box center [313, 164] width 31 height 11
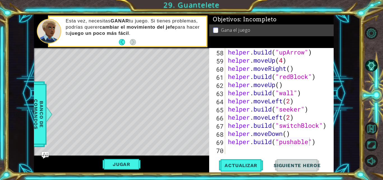
click at [333, 141] on div "[DOMAIN_NAME]("pushable") 58 59 60 61 62 63 64 65 66 67 68 69 70 helper . build…" at bounding box center [271, 110] width 124 height 124
click at [301, 102] on div "helper . build ( "upArrow" ) helper . moveUp ( 4 ) helper . moveRight ( ) helpe…" at bounding box center [279, 109] width 104 height 122
click at [233, 109] on div "helper . build ( "upArrow" ) helper . moveUp ( 4 ) helper . moveRight ( ) helpe…" at bounding box center [279, 109] width 104 height 122
type textarea "[DOMAIN_NAME]("seeker")"
click at [226, 108] on div "[DOMAIN_NAME]("seeker") 58 59 60 61 62 63 64 65 66 67 68 69 70 helper . build (…" at bounding box center [270, 101] width 123 height 106
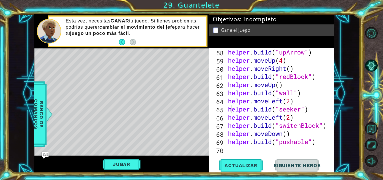
click at [229, 108] on div "helper . build ( "upArrow" ) helper . moveUp ( 4 ) helper . moveRight ( ) helpe…" at bounding box center [279, 109] width 104 height 122
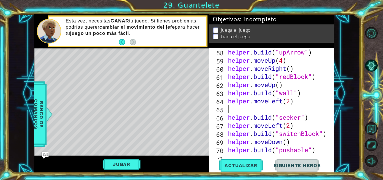
click at [229, 108] on div "helper . build ( "upArrow" ) helper . moveUp ( 4 ) helper . moveRight ( ) helpe…" at bounding box center [279, 109] width 104 height 122
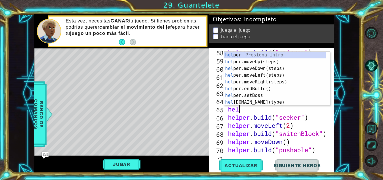
scroll to position [0, 0]
type textarea "help"
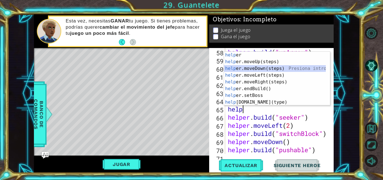
click at [259, 71] on div "help er Presiona intro help er.moveUp(steps) Presiona intro help er.moveDown(st…" at bounding box center [275, 85] width 102 height 67
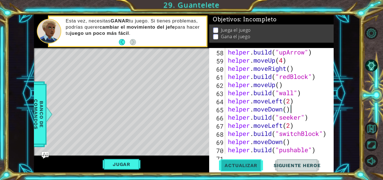
click at [235, 167] on span "Actualizar" at bounding box center [241, 165] width 44 height 6
click at [262, 117] on div "helper . build ( "upArrow" ) helper . moveUp ( 4 ) helper . moveRight ( ) helpe…" at bounding box center [279, 109] width 104 height 122
click at [228, 125] on div "helper . build ( "upArrow" ) helper . moveUp ( 4 ) helper . moveRight ( ) helpe…" at bounding box center [279, 109] width 104 height 122
type textarea "helper.moveLeft(2)"
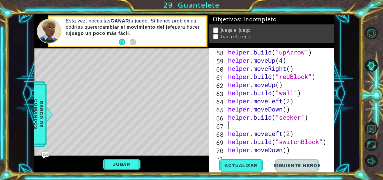
click at [228, 125] on div "helper . build ( "upArrow" ) helper . moveUp ( 4 ) helper . moveRight ( ) helpe…" at bounding box center [279, 109] width 104 height 122
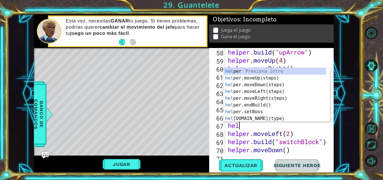
scroll to position [0, 0]
click at [250, 73] on div "help er Presiona intro help er.moveUp(steps) Presiona intro help er.moveDown(st…" at bounding box center [275, 101] width 102 height 67
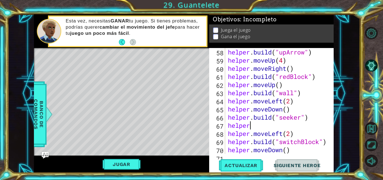
type textarea "helper."
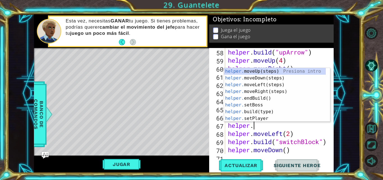
scroll to position [0, 1]
click at [260, 70] on div "helper. moveUp(steps) Presiona intro helper. moveDown(steps) Presiona intro hel…" at bounding box center [275, 101] width 102 height 67
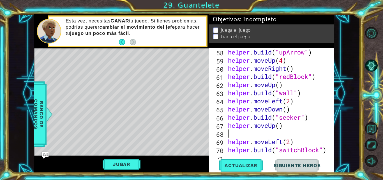
scroll to position [0, 0]
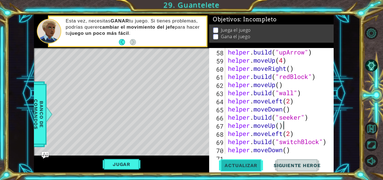
click at [228, 161] on button "Actualizar" at bounding box center [241, 165] width 44 height 12
click at [112, 165] on button "Jugar" at bounding box center [122, 164] width 38 height 11
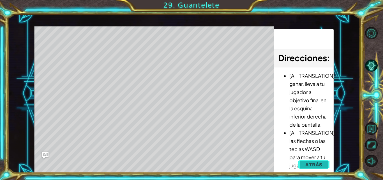
click at [314, 162] on span "Atrás" at bounding box center [313, 164] width 17 height 6
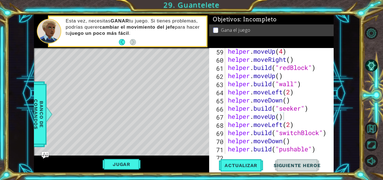
scroll to position [520, 0]
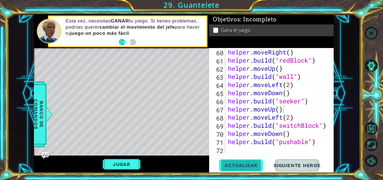
click at [228, 160] on button "Actualizar" at bounding box center [241, 165] width 44 height 12
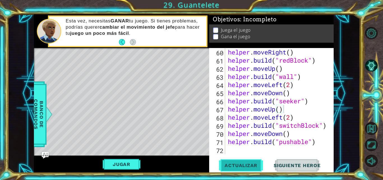
click at [228, 160] on button "Actualizar" at bounding box center [241, 165] width 44 height 12
click at [311, 101] on div "helper . moveRight ( ) helper . build ( "redBlock" ) helper . moveUp ( ) helper…" at bounding box center [279, 109] width 104 height 122
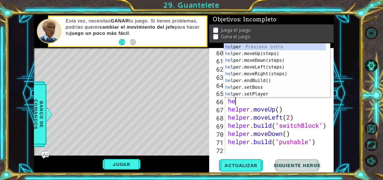
type textarea "h"
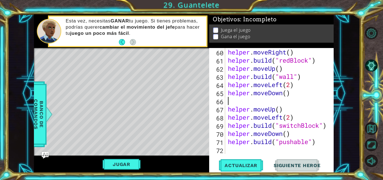
scroll to position [512, 0]
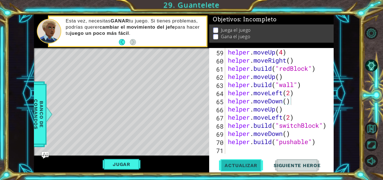
click at [248, 171] on button "Actualizar" at bounding box center [241, 165] width 44 height 12
click at [241, 162] on button "Actualizar" at bounding box center [241, 165] width 44 height 12
click at [310, 70] on div "helper . moveUp ( 4 ) helper . moveRight ( ) helper . build ( "redBlock" ) help…" at bounding box center [279, 109] width 104 height 122
type textarea "[DOMAIN_NAME]("blueBlock")"
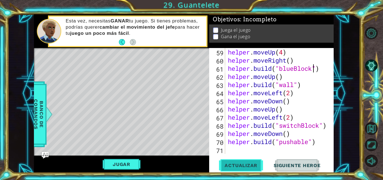
click at [228, 164] on span "Actualizar" at bounding box center [241, 165] width 44 height 6
click at [112, 159] on button "Jugar" at bounding box center [122, 164] width 38 height 11
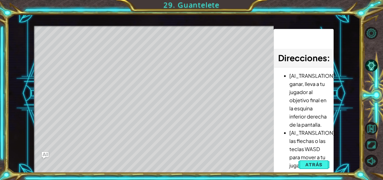
click at [110, 173] on div "1 ההההההההההההההההההההההההההההההההההההההההההההההההההההההההההההההההההההההההההההה…" at bounding box center [191, 90] width 383 height 180
click at [323, 164] on button "Atrás" at bounding box center [313, 164] width 31 height 11
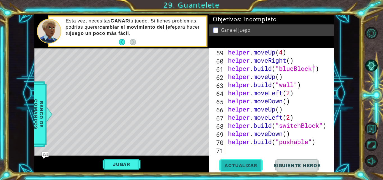
click at [229, 171] on div "[DOMAIN_NAME]("blueBlock") 59 60 61 62 63 64 65 66 67 68 69 70 71 helper . move…" at bounding box center [271, 110] width 124 height 124
click at [236, 165] on span "Actualizar" at bounding box center [241, 165] width 44 height 6
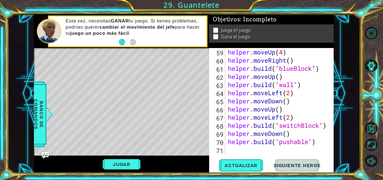
click at [243, 154] on div "[DOMAIN_NAME]("blueBlock") 59 60 61 62 63 64 65 66 67 68 69 70 71 helper . move…" at bounding box center [271, 110] width 124 height 124
click at [242, 150] on div "helper . moveUp ( 4 ) helper . moveRight ( ) helper . build ( "blueBlock" ) hel…" at bounding box center [279, 109] width 104 height 122
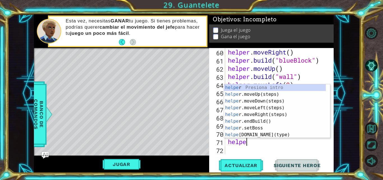
type textarea "helper"
click at [257, 113] on div "helper Presiona intro helper .moveUp(steps) Presiona intro helper .moveDown(ste…" at bounding box center [275, 117] width 102 height 67
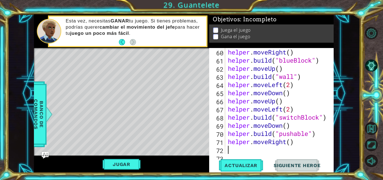
scroll to position [528, 0]
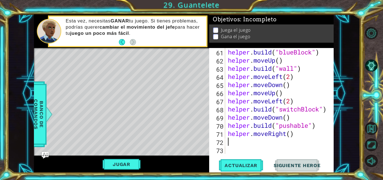
click at [293, 136] on div "helper . build ( "blueBlock" ) helper . moveUp ( ) helper . build ( "wall" ) he…" at bounding box center [279, 109] width 104 height 122
click at [292, 136] on div "helper . build ( "blueBlock" ) helper . moveUp ( ) helper . build ( "wall" ) he…" at bounding box center [279, 109] width 104 height 122
type textarea "helper.moveRight(6)"
click at [251, 164] on span "Actualizar" at bounding box center [241, 165] width 44 height 6
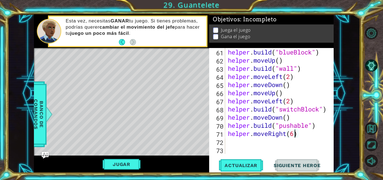
click at [249, 146] on div "helper . build ( "blueBlock" ) helper . moveUp ( ) helper . build ( "wall" ) he…" at bounding box center [279, 109] width 104 height 122
click at [248, 145] on div "helper . build ( "blueBlock" ) helper . moveUp ( ) helper . build ( "wall" ) he…" at bounding box center [279, 109] width 104 height 122
type textarea "f"
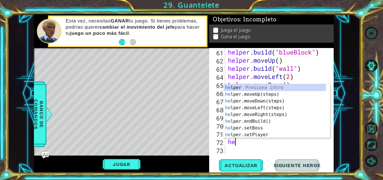
scroll to position [0, 0]
type textarea "he"
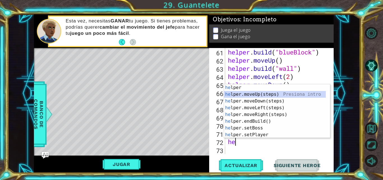
click at [257, 96] on div "he lper Presiona intro he lper.moveUp(steps) Presiona intro he lper.moveDown(st…" at bounding box center [275, 117] width 102 height 67
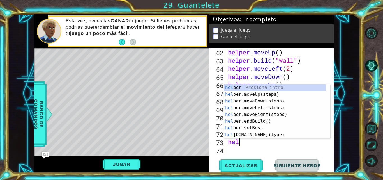
scroll to position [0, 0]
click at [254, 133] on div "hel per Presiona intro hel per.moveUp(steps) Presiona intro hel per.moveDown(st…" at bounding box center [275, 117] width 102 height 67
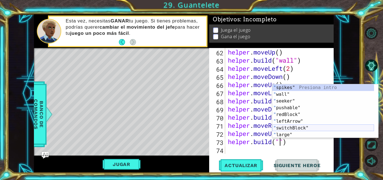
click at [304, 126] on div "" spikes" Presiona intro " wall" Presiona intro " seeker" Presiona intro " push…" at bounding box center [323, 117] width 102 height 67
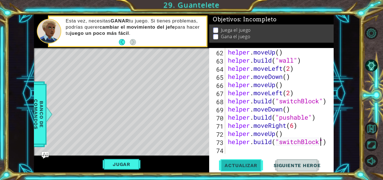
type textarea "[DOMAIN_NAME]("switchBlock")"
click at [250, 164] on span "Actualizar" at bounding box center [241, 165] width 44 height 6
click at [255, 147] on div "helper . moveUp ( ) helper . build ( "wall" ) helper . moveLeft ( 2 ) helper . …" at bounding box center [279, 109] width 104 height 122
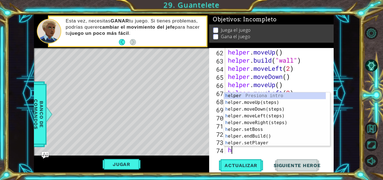
type textarea "hel"
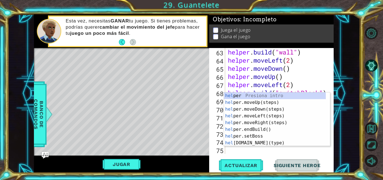
scroll to position [544, 0]
click at [266, 107] on div "hel per Presiona intro hel per.moveUp(steps) Presiona intro hel per.moveDown(st…" at bounding box center [275, 125] width 102 height 67
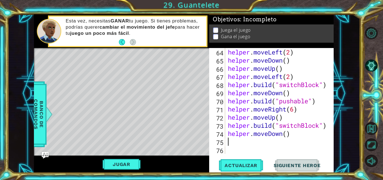
scroll to position [552, 0]
click at [285, 136] on div "helper . moveLeft ( 2 ) helper . moveDown ( ) helper . moveUp ( ) helper . move…" at bounding box center [279, 109] width 104 height 122
type textarea "helper.moveDown()"
click at [262, 143] on div "helper . moveLeft ( 2 ) helper . moveDown ( ) helper . moveUp ( ) helper . move…" at bounding box center [279, 109] width 104 height 122
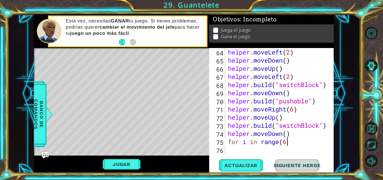
type textarea "for i in range(6)"
click at [258, 149] on div "helper . moveLeft ( 2 ) helper . moveDown ( ) helper . moveUp ( ) helper . move…" at bounding box center [279, 109] width 104 height 122
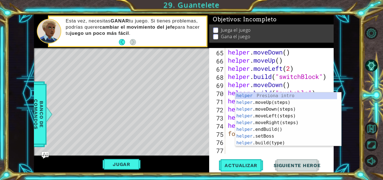
scroll to position [560, 0]
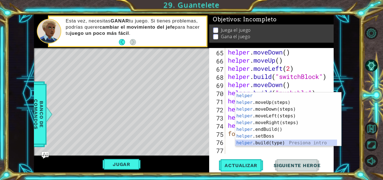
click at [278, 140] on div "helper Presiona intro helper .moveUp(steps) Presiona intro helper .moveDown(ste…" at bounding box center [286, 125] width 102 height 67
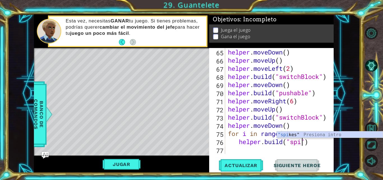
scroll to position [0, 4]
type textarea "[DOMAIN_NAME]("spikes")"
click at [268, 151] on div "helper . moveDown ( ) helper . moveUp ( ) helper . moveLeft ( 2 ) helper . buil…" at bounding box center [279, 109] width 104 height 122
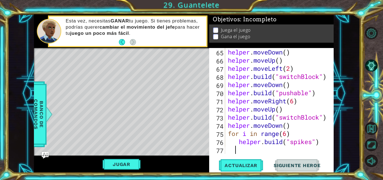
type textarea "n"
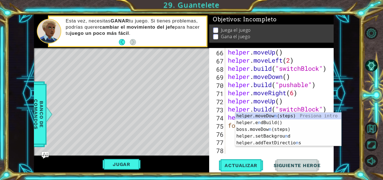
scroll to position [569, 0]
click at [234, 153] on div "helper . moveUp ( ) helper . moveLeft ( 2 ) helper . build ( "switchBlock" ) he…" at bounding box center [279, 109] width 104 height 122
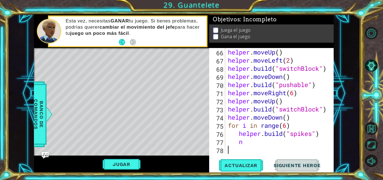
scroll to position [0, 0]
click at [248, 145] on div "helper . moveUp ( ) helper . moveLeft ( 2 ) helper . build ( "switchBlock" ) he…" at bounding box center [279, 109] width 104 height 122
type textarea "n"
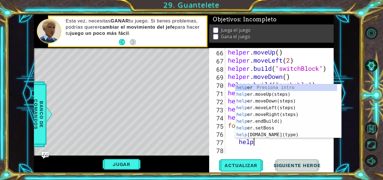
scroll to position [0, 1]
type textarea "helper"
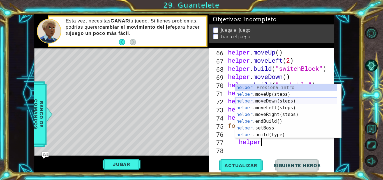
click at [271, 101] on div "helper Presiona intro helper .moveUp(steps) Presiona intro helper .moveDown(ste…" at bounding box center [286, 117] width 102 height 67
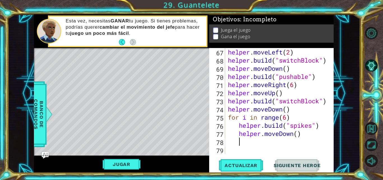
scroll to position [577, 0]
click at [249, 163] on span "Actualizar" at bounding box center [241, 165] width 44 height 6
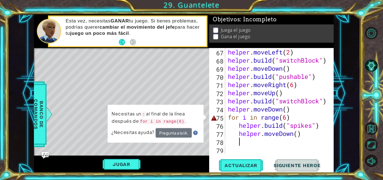
click at [296, 125] on div "helper . moveLeft ( 2 ) helper . build ( "switchBlock" ) helper . moveDown ( ) …" at bounding box center [279, 109] width 104 height 122
click at [297, 115] on div "helper . moveLeft ( 2 ) helper . build ( "switchBlock" ) helper . moveDown ( ) …" at bounding box center [279, 109] width 104 height 122
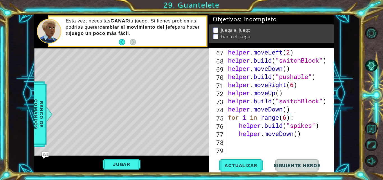
scroll to position [0, 3]
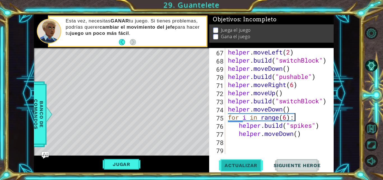
type textarea "for i in range(6):"
click at [240, 167] on span "Actualizar" at bounding box center [241, 165] width 44 height 6
click at [251, 143] on div "helper . moveLeft ( 2 ) helper . build ( "switchBlock" ) helper . moveDown ( ) …" at bounding box center [279, 109] width 104 height 122
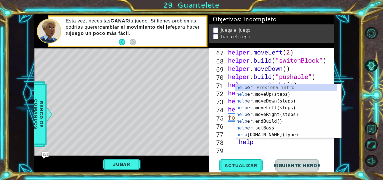
scroll to position [0, 1]
type textarea "helper"
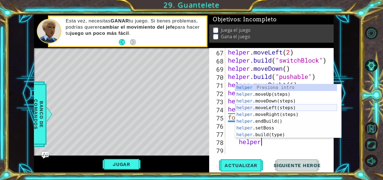
click at [276, 106] on div "helper Presiona intro helper .moveUp(steps) Presiona intro helper .moveDown(ste…" at bounding box center [286, 117] width 102 height 67
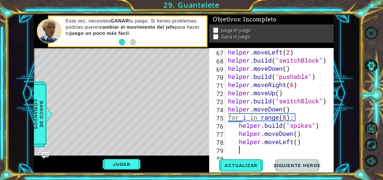
scroll to position [585, 0]
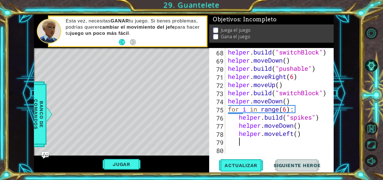
click at [306, 137] on div "helper . build ( "switchBlock" ) helper . moveDown ( ) helper . build ( "pushab…" at bounding box center [279, 109] width 104 height 122
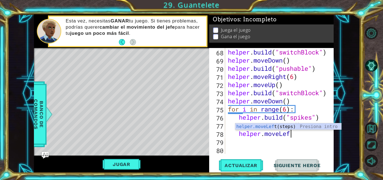
type textarea "h"
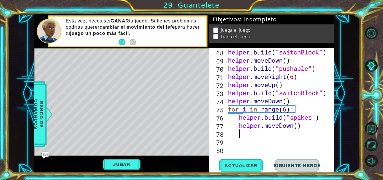
scroll to position [0, 0]
type textarea "helper.moveDown()"
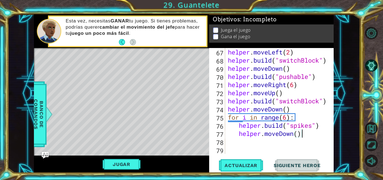
scroll to position [577, 0]
type textarea "he"
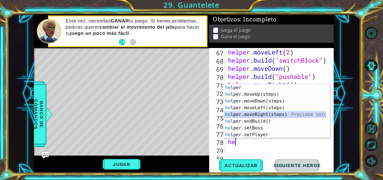
click at [279, 113] on div "he lper Presiona intro he lper.moveUp(steps) Presiona intro he lper.moveDown(st…" at bounding box center [275, 117] width 102 height 67
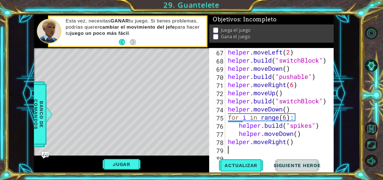
click at [286, 146] on div "helper . moveLeft ( 2 ) helper . build ( "switchBlock" ) helper . moveDown ( ) …" at bounding box center [279, 109] width 104 height 122
click at [288, 144] on div "helper . moveLeft ( 2 ) helper . build ( "switchBlock" ) helper . moveDown ( ) …" at bounding box center [279, 109] width 104 height 122
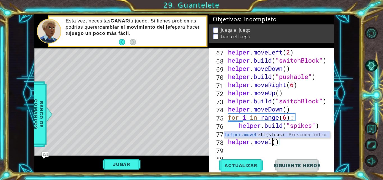
scroll to position [0, 2]
click at [273, 133] on div "helper.moveLe ft(steps) Presiona intro" at bounding box center [277, 141] width 106 height 20
type textarea "helper.moveLeft"
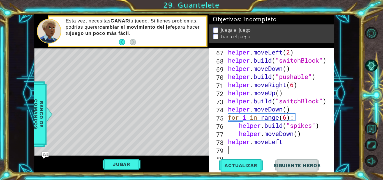
click at [260, 150] on div "helper . moveLeft ( 2 ) helper . build ( "switchBlock" ) helper . moveDown ( ) …" at bounding box center [279, 109] width 104 height 122
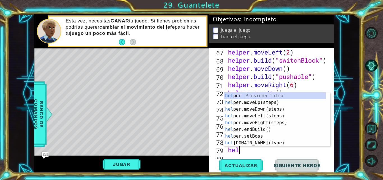
scroll to position [0, 0]
click at [261, 142] on div "hel per Presiona intro hel per.moveUp(steps) Presiona intro hel per.moveDown(st…" at bounding box center [275, 125] width 102 height 67
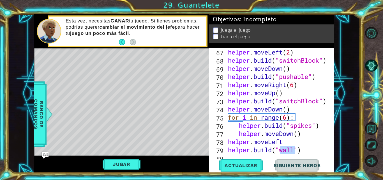
click at [225, 143] on div "[DOMAIN_NAME]("wall") 67 68 69 70 71 72 73 74 75 76 77 78 79 80 helper . moveLe…" at bounding box center [270, 101] width 123 height 106
click at [227, 143] on div "helper . moveLeft ( 2 ) helper . build ( "switchBlock" ) helper . moveDown ( ) …" at bounding box center [279, 109] width 104 height 122
click at [292, 151] on div "helper . moveLeft ( 2 ) helper . build ( "switchBlock" ) helper . moveDown ( ) …" at bounding box center [279, 109] width 104 height 122
click at [302, 153] on div "helper . moveLeft ( 2 ) helper . build ( "switchBlock" ) helper . moveDown ( ) …" at bounding box center [279, 109] width 104 height 122
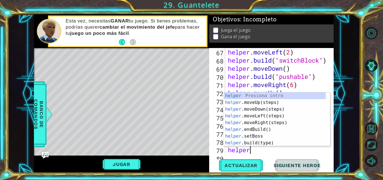
scroll to position [0, 1]
type textarea "helper"
click at [297, 102] on div "helper Presiona intro helper .moveUp(steps) Presiona intro helper .moveDown(ste…" at bounding box center [275, 125] width 102 height 67
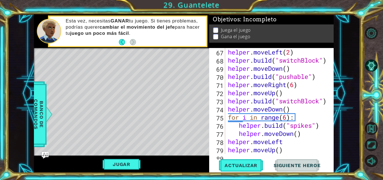
scroll to position [0, 0]
click at [280, 148] on div "helper . moveLeft ( 2 ) helper . build ( "switchBlock" ) helper . moveDown ( ) …" at bounding box center [279, 109] width 104 height 122
type textarea "helper.moveUp(6)"
click at [249, 162] on span "Actualizar" at bounding box center [241, 165] width 44 height 6
click at [285, 143] on div "helper . moveLeft ( 2 ) helper . build ( "switchBlock" ) helper . moveDown ( ) …" at bounding box center [279, 109] width 104 height 122
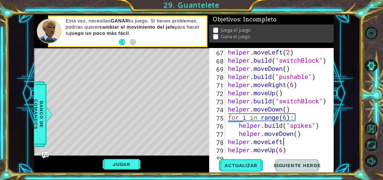
scroll to position [0, 3]
type textarea "helper.moveLeft()"
click at [229, 167] on span "Actualizar" at bounding box center [241, 165] width 44 height 6
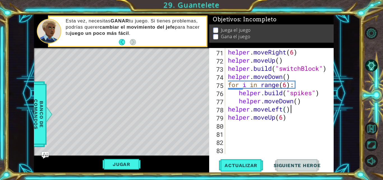
scroll to position [609, 0]
click at [281, 129] on div "helper . moveRight ( 6 ) helper . moveUp ( ) helper . build ( "switchBlock" ) h…" at bounding box center [279, 109] width 104 height 122
click at [283, 113] on div "helper . moveRight ( 6 ) helper . moveUp ( ) helper . build ( "switchBlock" ) h…" at bounding box center [279, 109] width 104 height 122
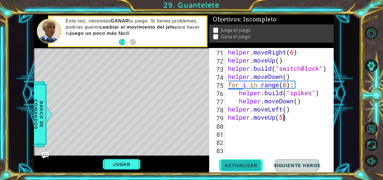
type textarea "helper.moveUp(5)"
click at [238, 169] on button "Actualizar" at bounding box center [241, 165] width 44 height 12
click at [234, 127] on div "helper . moveRight ( 6 ) helper . moveUp ( ) helper . build ( "switchBlock" ) h…" at bounding box center [279, 109] width 104 height 122
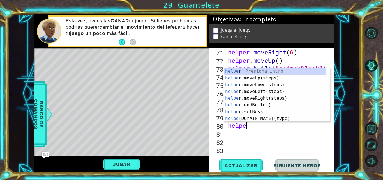
scroll to position [0, 1]
click at [270, 119] on div "helper Presiona intro helper .moveUp(steps) Presiona intro helper .moveDown(ste…" at bounding box center [275, 101] width 102 height 67
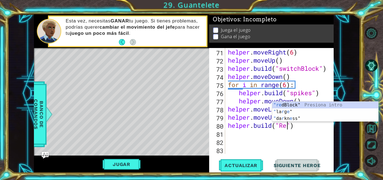
scroll to position [0, 3]
click at [282, 104] on div ""re dBlock" Presiona intro " la r g e " Presiona intro " da r kn e ss" Presiona…" at bounding box center [325, 118] width 106 height 34
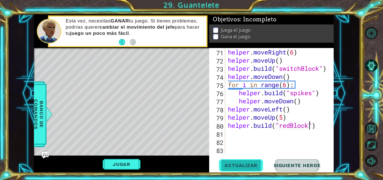
type textarea "[DOMAIN_NAME]("redBlock")"
click at [253, 161] on button "Actualizar" at bounding box center [241, 165] width 44 height 12
click at [253, 166] on span "Actualizar" at bounding box center [241, 165] width 44 height 6
click at [255, 131] on div "helper . moveRight ( 6 ) helper . moveUp ( ) helper . build ( "switchBlock" ) h…" at bounding box center [279, 109] width 104 height 122
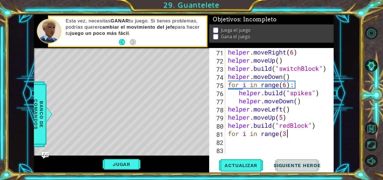
type textarea "for i in range(3)"
click at [240, 144] on div "helper . moveRight ( 6 ) helper . moveUp ( ) helper . build ( "switchBlock" ) h…" at bounding box center [279, 109] width 104 height 122
type textarea "H"
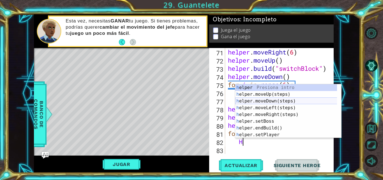
click at [264, 104] on div "h elper Presiona intro h elper.moveUp(steps) Presiona intro h elper.moveDown(st…" at bounding box center [288, 117] width 106 height 67
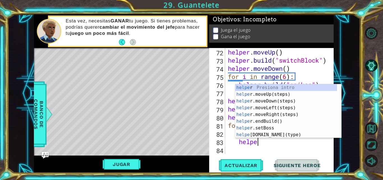
scroll to position [0, 1]
click at [274, 133] on div "helper Presiona intro helper .moveUp(steps) Presiona intro helper .moveDown(ste…" at bounding box center [286, 117] width 102 height 67
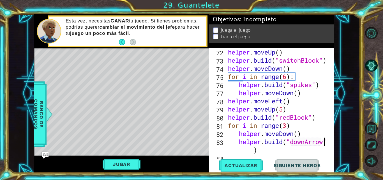
scroll to position [625, 0]
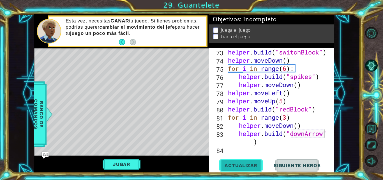
click at [240, 168] on span "Actualizar" at bounding box center [241, 165] width 44 height 6
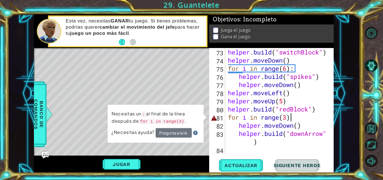
click at [291, 118] on div "helper . build ( "switchBlock" ) helper . moveDown ( ) for i in range ( 6 ) : h…" at bounding box center [279, 109] width 104 height 122
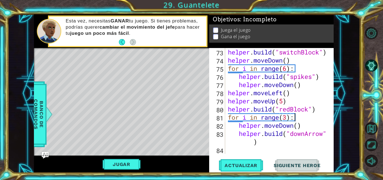
scroll to position [0, 3]
click at [242, 168] on button "Actualizar" at bounding box center [241, 165] width 44 height 12
click at [119, 166] on button "Jugar" at bounding box center [122, 164] width 38 height 11
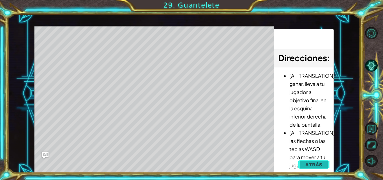
click at [311, 164] on span "Atrás" at bounding box center [313, 164] width 17 height 6
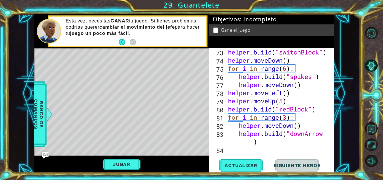
click at [285, 116] on div "helper . build ( "switchBlock" ) helper . moveDown ( ) for i in range ( 6 ) : h…" at bounding box center [279, 109] width 104 height 122
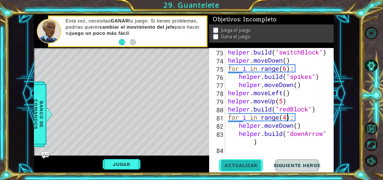
type textarea "for i in range(4):"
click at [252, 169] on button "Actualizar" at bounding box center [241, 165] width 44 height 12
click at [253, 150] on div "helper . build ( "switchBlock" ) helper . moveDown ( ) for i in range ( 6 ) : h…" at bounding box center [279, 109] width 104 height 122
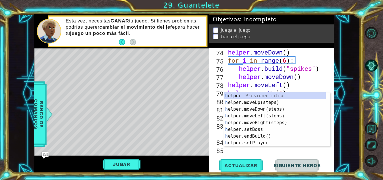
scroll to position [634, 0]
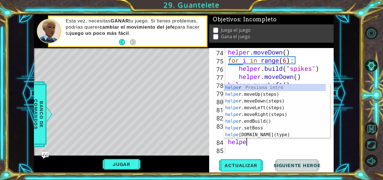
type textarea "helper"
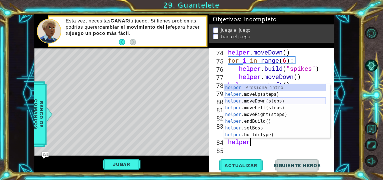
click at [277, 101] on div "helper Presiona intro helper .moveUp(steps) Presiona intro helper .moveDown(ste…" at bounding box center [275, 117] width 102 height 67
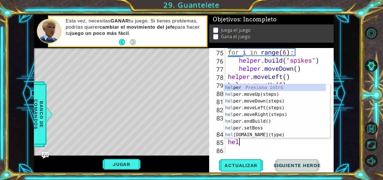
scroll to position [0, 0]
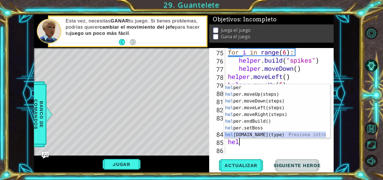
click at [255, 135] on div "hel per Presiona intro hel per.moveUp(steps) Presiona intro hel per.moveDown(st…" at bounding box center [275, 117] width 102 height 67
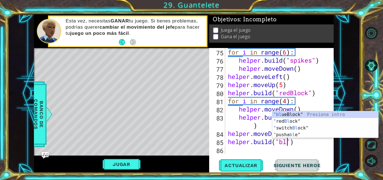
scroll to position [0, 3]
click at [298, 114] on div ""bl ueBlock" Presiona intro " red Bl ock" Presiona intro " switch Bl ock" Presi…" at bounding box center [325, 131] width 106 height 40
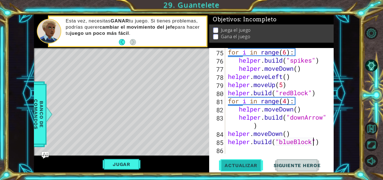
type textarea "[DOMAIN_NAME]("blueBlock")"
click at [255, 164] on span "Actualizar" at bounding box center [241, 165] width 44 height 6
drag, startPoint x: 259, startPoint y: 150, endPoint x: 142, endPoint y: 165, distance: 118.0
click at [142, 165] on div "1 ההההההההההההההההההההההההההההההההההההההההההההההההההההההההההההההההההההההההההההה…" at bounding box center [183, 93] width 299 height 158
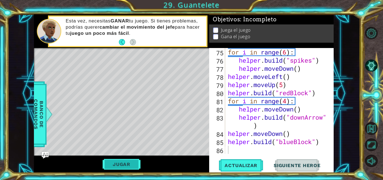
click at [134, 166] on button "Jugar" at bounding box center [122, 164] width 38 height 11
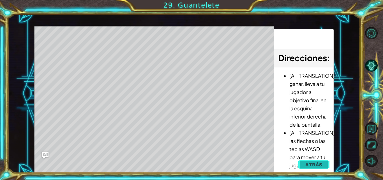
click at [315, 162] on span "Atrás" at bounding box center [313, 164] width 17 height 6
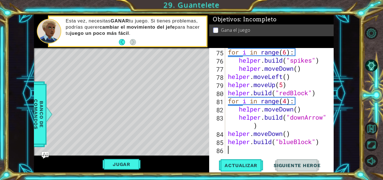
click at [234, 150] on div "for i in range ( 6 ) : helper . build ( "spikes" ) helper . moveDown ( ) helper…" at bounding box center [279, 109] width 104 height 122
click at [238, 164] on span "Actualizar" at bounding box center [241, 165] width 44 height 6
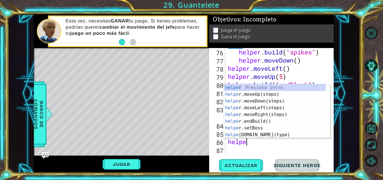
scroll to position [0, 1]
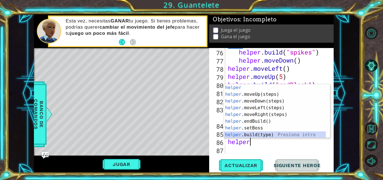
click at [249, 134] on div "helper Presiona intro helper .moveUp(steps) Presiona intro helper .moveDown(ste…" at bounding box center [275, 117] width 102 height 67
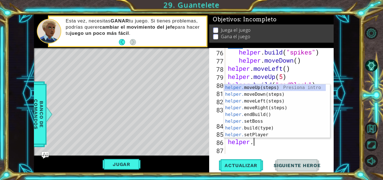
type textarea "helper.m"
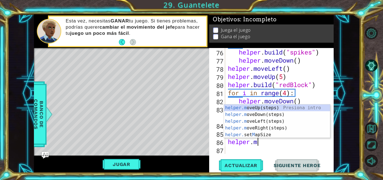
scroll to position [0, 1]
click at [266, 122] on div "helper.m oveUp(steps) Presiona intro helper.m oveDown(steps) Presiona intro hel…" at bounding box center [277, 127] width 106 height 47
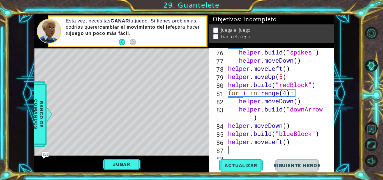
scroll to position [658, 0]
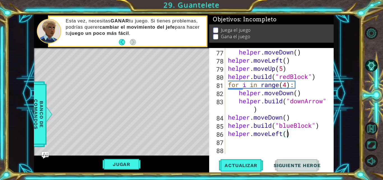
click at [287, 135] on div "helper . moveDown ( ) helper . moveLeft ( ) helper . moveUp ( 5 ) helper . buil…" at bounding box center [279, 109] width 104 height 122
type textarea "helper.moveLeft(7)"
click at [246, 166] on span "Actualizar" at bounding box center [241, 165] width 44 height 6
click at [239, 138] on div "helper . moveDown ( ) helper . moveLeft ( ) helper . moveUp ( 5 ) helper . buil…" at bounding box center [279, 109] width 104 height 122
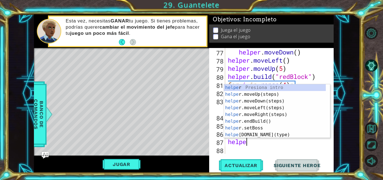
scroll to position [0, 1]
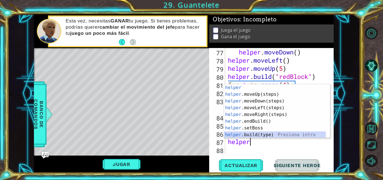
click at [258, 131] on div "helper Presiona intro helper .moveUp(steps) Presiona intro helper .moveDown(ste…" at bounding box center [275, 117] width 102 height 67
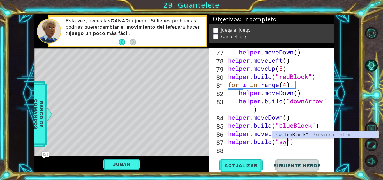
scroll to position [0, 3]
click at [290, 137] on div ""sw itchBlock" Presiona intro" at bounding box center [325, 141] width 106 height 20
type textarea "[DOMAIN_NAME]("switchBlock")"
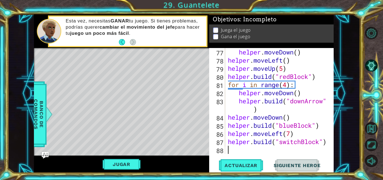
click at [269, 150] on div "helper . moveDown ( ) helper . moveLeft ( ) helper . moveUp ( 5 ) helper . buil…" at bounding box center [279, 109] width 104 height 122
click at [244, 167] on span "Actualizar" at bounding box center [241, 165] width 44 height 6
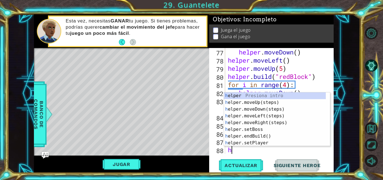
scroll to position [666, 0]
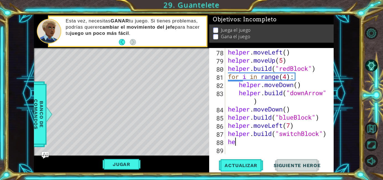
click at [267, 141] on div "helper . moveLeft ( ) helper . moveUp ( 5 ) helper . build ( "redBlock" ) for i…" at bounding box center [279, 109] width 104 height 122
type textarea "h"
type textarea "for i in range(6):"
click at [239, 148] on div "helper . moveLeft ( ) helper . moveUp ( 5 ) helper . build ( "redBlock" ) for i…" at bounding box center [279, 109] width 104 height 122
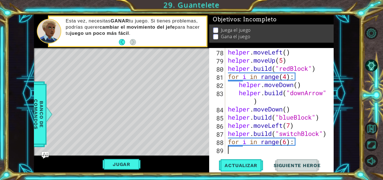
scroll to position [0, 0]
type textarea "h"
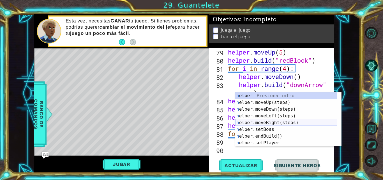
click at [283, 120] on div "h elper Presiona intro h elper.moveUp(steps) Presiona intro h elper.moveDown(st…" at bounding box center [286, 125] width 102 height 67
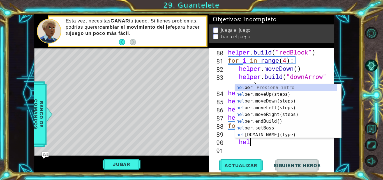
scroll to position [0, 1]
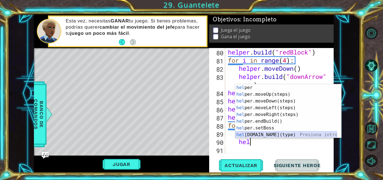
click at [273, 136] on div "hel per Presiona intro hel per.moveUp(steps) Presiona intro hel per.moveDown(st…" at bounding box center [286, 117] width 102 height 67
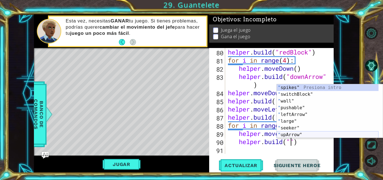
click at [296, 136] on div "" spikes" Presiona intro " switchBlock" Presiona intro " wall" Presiona intro "…" at bounding box center [327, 117] width 102 height 67
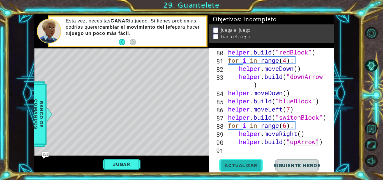
click at [234, 161] on button "Actualizar" at bounding box center [241, 165] width 44 height 12
click at [288, 126] on div "helper . build ( "redBlock" ) for i in range ( 4 ) : helper . moveDown ( ) help…" at bounding box center [279, 109] width 104 height 122
click at [248, 165] on span "Actualizar" at bounding box center [241, 165] width 44 height 6
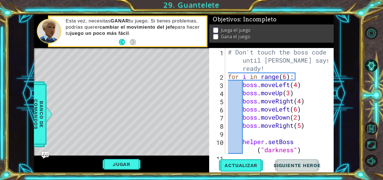
scroll to position [0, 0]
click at [305, 103] on div "# Don't touch the boss code until [PERSON_NAME] says you're ready! for i in ran…" at bounding box center [279, 121] width 104 height 146
click at [298, 87] on div "# Don't touch the boss code until [PERSON_NAME] says you're ready! for i in ran…" at bounding box center [279, 121] width 104 height 146
click at [301, 85] on div "# Don't touch the boss code until [PERSON_NAME] says you're ready! for i in ran…" at bounding box center [279, 121] width 104 height 146
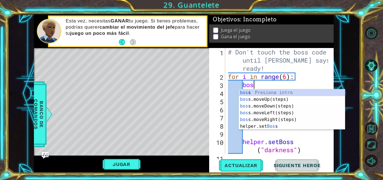
type textarea "b"
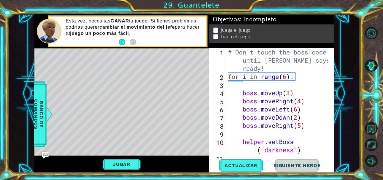
type textarea "boss.moveUp(3)"
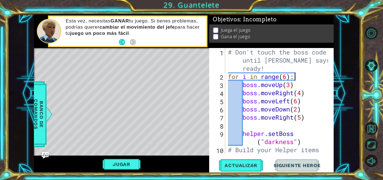
click at [289, 85] on div "# Don't touch the boss code until [PERSON_NAME] says you're ready! for i in ran…" at bounding box center [279, 121] width 104 height 146
click at [227, 171] on button "Actualizar" at bounding box center [241, 165] width 44 height 12
click at [133, 161] on button "Jugar" at bounding box center [122, 164] width 38 height 11
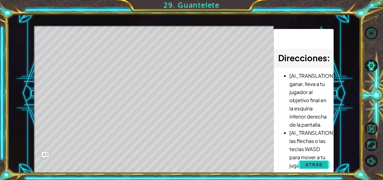
click at [324, 167] on button "Atrás" at bounding box center [313, 164] width 31 height 11
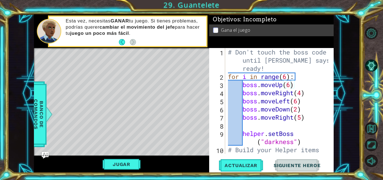
click at [303, 94] on div "# Don't touch the boss code until [PERSON_NAME] says you're ready! for i in ran…" at bounding box center [279, 121] width 104 height 146
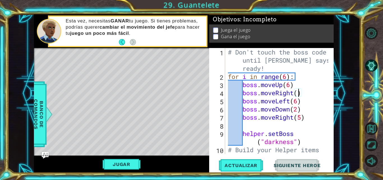
scroll to position [0, 3]
click at [237, 164] on span "Actualizar" at bounding box center [241, 165] width 44 height 6
click at [123, 159] on button "Jugar" at bounding box center [122, 164] width 38 height 11
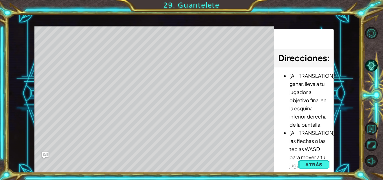
click at [316, 167] on button "Atrás" at bounding box center [313, 164] width 31 height 11
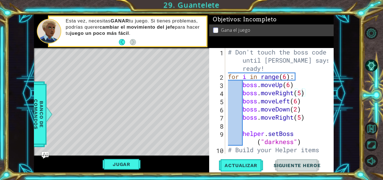
click at [310, 92] on div "# Don't touch the boss code until [PERSON_NAME] says you're ready! for i in ran…" at bounding box center [279, 121] width 104 height 146
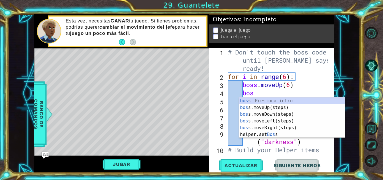
type textarea "b"
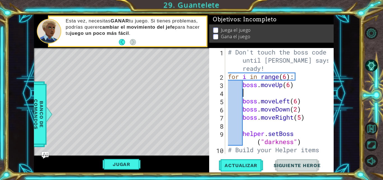
scroll to position [0, 0]
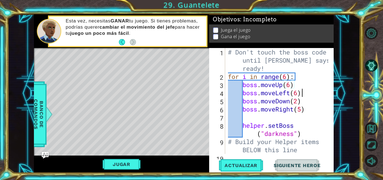
click at [306, 92] on div "# Don't touch the boss code until [PERSON_NAME] says you're ready! for i in ran…" at bounding box center [279, 117] width 104 height 138
click at [290, 99] on div "# Don't touch the boss code until [PERSON_NAME] says you're ready! for i in ran…" at bounding box center [279, 117] width 104 height 138
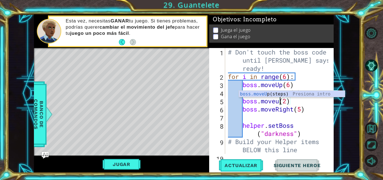
scroll to position [0, 3]
click at [285, 95] on div "boss.moveUp (steps) Presiona intro" at bounding box center [292, 100] width 106 height 20
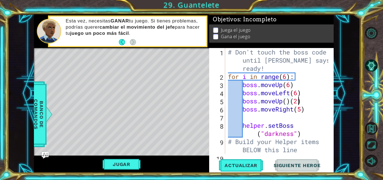
click at [298, 102] on div "# Don't touch the boss code until [PERSON_NAME] says you're ready! for i in ran…" at bounding box center [279, 117] width 104 height 138
type textarea "boss.moveUp()"
click at [247, 161] on button "Actualizar" at bounding box center [241, 165] width 44 height 12
click at [301, 113] on div "# Don't touch the boss code until [PERSON_NAME] says you're ready! for i in ran…" at bounding box center [279, 117] width 104 height 138
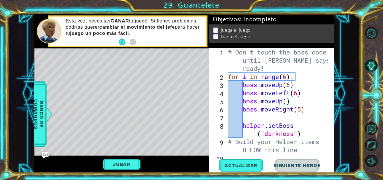
scroll to position [0, 0]
click at [302, 110] on div "# Don't touch the boss code until [PERSON_NAME] says you're ready! for i in ran…" at bounding box center [279, 117] width 104 height 138
type textarea "boss.moveRight(3)"
click at [272, 116] on div "# Don't touch the boss code until [PERSON_NAME] says you're ready! for i in ran…" at bounding box center [279, 117] width 104 height 138
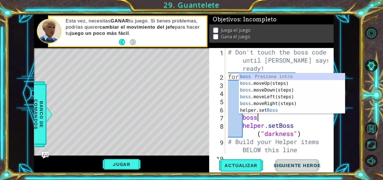
scroll to position [0, 1]
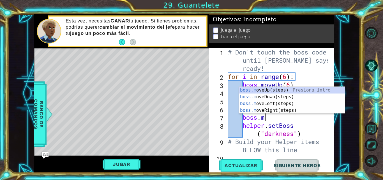
type textarea "[DOMAIN_NAME]"
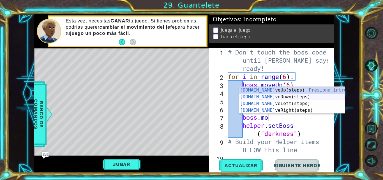
click at [293, 99] on div "[DOMAIN_NAME] veUp(steps) Presiona intro [DOMAIN_NAME] veDown(steps) Presiona i…" at bounding box center [292, 107] width 106 height 40
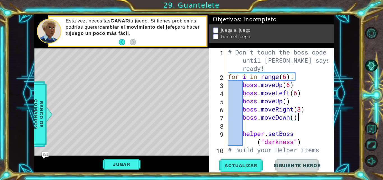
click at [298, 119] on div "# Don't touch the boss code until [PERSON_NAME] says you're ready! for i in ran…" at bounding box center [279, 121] width 104 height 146
click at [292, 117] on div "# Don't touch the boss code until [PERSON_NAME] says you're ready! for i in ran…" at bounding box center [279, 121] width 104 height 146
click at [293, 117] on div "# Don't touch the boss code until [PERSON_NAME] says you're ready! for i in ran…" at bounding box center [279, 121] width 104 height 146
type textarea "boss.moveDown(7)"
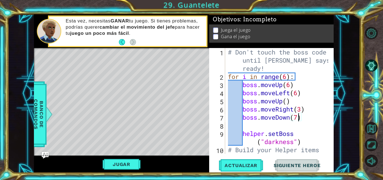
click at [276, 123] on div "# Don't touch the boss code until [PERSON_NAME] says you're ready! for i in ran…" at bounding box center [279, 121] width 104 height 146
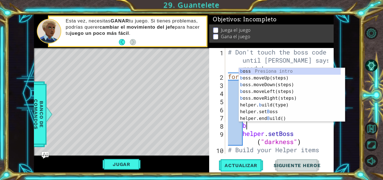
scroll to position [0, 1]
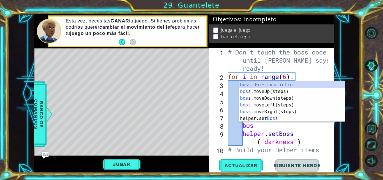
type textarea "boss"
click at [274, 94] on div "boss Presiona intro boss .moveUp(steps) Presiona intro boss .moveDown(steps) Pr…" at bounding box center [292, 108] width 106 height 54
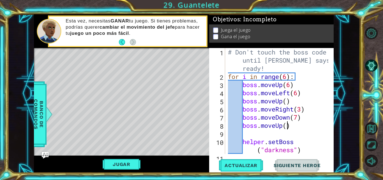
click at [288, 129] on div "# Don't touch the boss code until [PERSON_NAME] says you're ready! for i in ran…" at bounding box center [279, 121] width 104 height 146
type textarea "boss.moveUp(7)"
click at [251, 135] on div "# Don't touch the boss code until [PERSON_NAME] says you're ready! for i in ran…" at bounding box center [279, 121] width 104 height 146
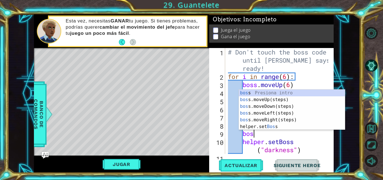
scroll to position [0, 1]
type textarea "boss."
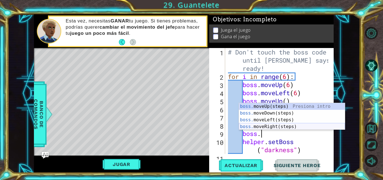
click at [268, 126] on div "boss. moveUp(steps) Presiona intro boss. moveDown(steps) Presiona intro boss. m…" at bounding box center [292, 123] width 106 height 40
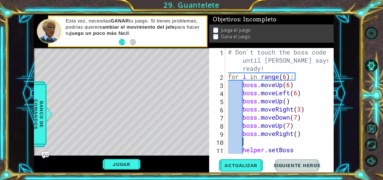
scroll to position [0, 0]
click at [299, 134] on div "# Don't touch the boss code until [PERSON_NAME] says you're ready! for i in ran…" at bounding box center [279, 121] width 104 height 146
type textarea "boss.moveRight(2)"
click at [274, 141] on div "# Don't touch the boss code until [PERSON_NAME] says you're ready! for i in ran…" at bounding box center [279, 121] width 104 height 146
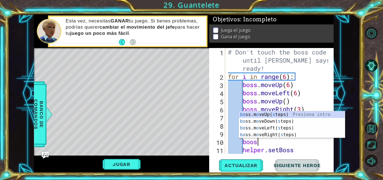
scroll to position [0, 1]
type textarea "booss"
click at [266, 123] on div "bo ss.m o veUp( s tep s ) Presiona intro bo ss.m o veDown( s tep s ) Presiona i…" at bounding box center [292, 131] width 106 height 40
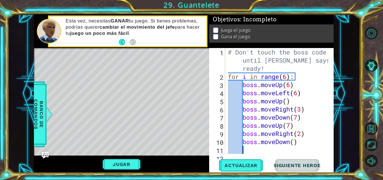
scroll to position [0, 0]
click at [295, 144] on div "# Don't touch the boss code until [PERSON_NAME] says you're ready! for i in ran…" at bounding box center [279, 121] width 104 height 146
type textarea "boss.moveDown(7)"
click at [281, 149] on div "# Don't touch the boss code until [PERSON_NAME] says you're ready! for i in ran…" at bounding box center [279, 121] width 104 height 146
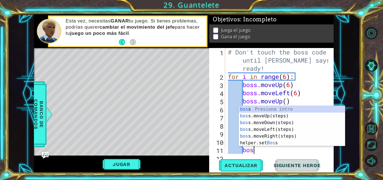
type textarea "boss"
click at [274, 130] on div "boss Presiona intro boss .moveUp(steps) Presiona intro boss .moveDown(steps) Pr…" at bounding box center [292, 133] width 106 height 54
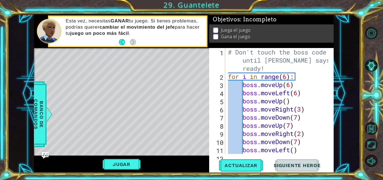
scroll to position [0, 0]
click at [293, 151] on div "# Don't touch the boss code until [PERSON_NAME] says you're ready! for i in ran…" at bounding box center [279, 117] width 104 height 138
type textarea "boss.moveLeft(6)"
click at [235, 166] on span "Actualizar" at bounding box center [241, 165] width 44 height 6
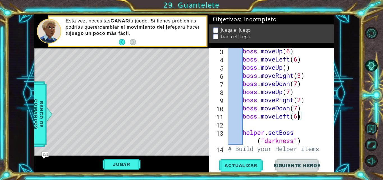
scroll to position [34, 0]
click at [266, 122] on div "boss . moveUp ( 6 ) boss . moveLeft ( 6 ) boss . moveUp ( ) boss . moveRight ( …" at bounding box center [279, 112] width 104 height 130
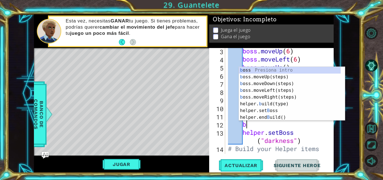
scroll to position [0, 1]
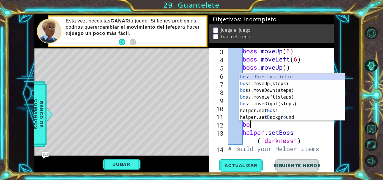
type textarea "boss"
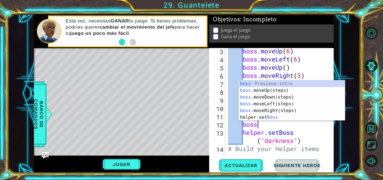
scroll to position [0, 1]
click at [289, 111] on div "boss Presiona intro boss .moveUp(steps) Presiona intro boss .moveDown(steps) Pr…" at bounding box center [292, 107] width 106 height 54
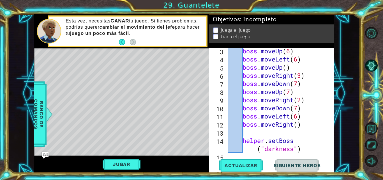
scroll to position [0, 0]
click at [299, 127] on div "boss . moveUp ( 6 ) boss . moveLeft ( 6 ) boss . moveUp ( ) boss . moveRight ( …" at bounding box center [279, 112] width 104 height 130
click at [299, 116] on div "boss . moveUp ( 6 ) boss . moveLeft ( 6 ) boss . moveUp ( ) boss . moveRight ( …" at bounding box center [279, 112] width 104 height 130
type textarea "boss.moveLeft(7)"
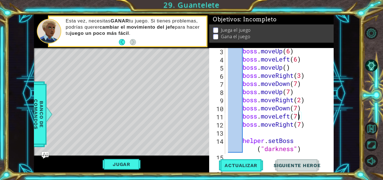
scroll to position [0, 3]
click at [259, 131] on div "boss . moveUp ( 6 ) boss . moveLeft ( 6 ) boss . moveUp ( ) boss . moveRight ( …" at bounding box center [279, 112] width 104 height 130
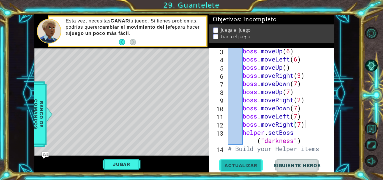
click at [251, 163] on span "Actualizar" at bounding box center [241, 165] width 44 height 6
click at [134, 164] on button "Jugar" at bounding box center [122, 164] width 38 height 11
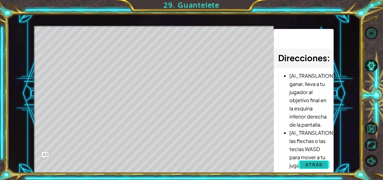
click at [306, 166] on span "Atrás" at bounding box center [313, 164] width 17 height 6
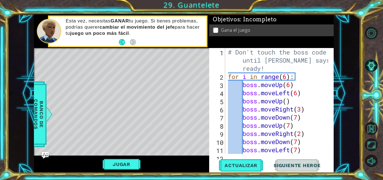
click at [288, 78] on div "# Don't touch the boss code until [PERSON_NAME] says you're ready! for i in ran…" at bounding box center [279, 117] width 104 height 138
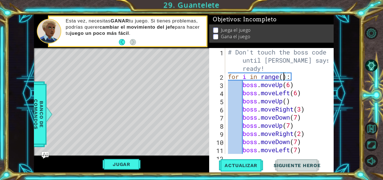
scroll to position [0, 3]
click at [245, 168] on button "Actualizar" at bounding box center [241, 165] width 44 height 12
click at [136, 160] on button "Jugar" at bounding box center [122, 164] width 38 height 11
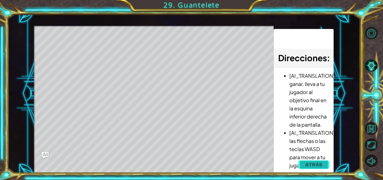
click at [323, 165] on button "Atrás" at bounding box center [313, 164] width 31 height 11
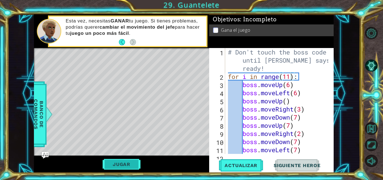
click at [134, 168] on button "Jugar" at bounding box center [122, 164] width 38 height 11
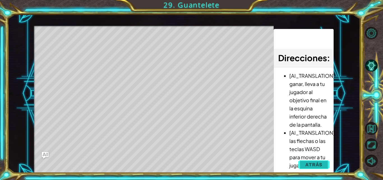
click at [318, 162] on span "Atrás" at bounding box center [313, 164] width 17 height 6
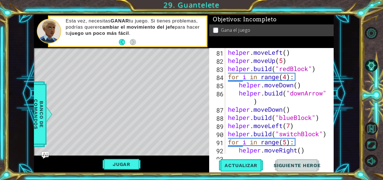
scroll to position [700, 0]
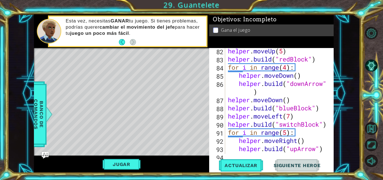
click at [306, 82] on div "helper . moveUp ( 5 ) helper . build ( "redBlock" ) for i in range ( 4 ) : help…" at bounding box center [279, 108] width 104 height 122
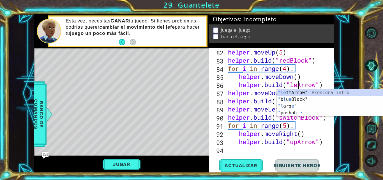
scroll to position [0, 4]
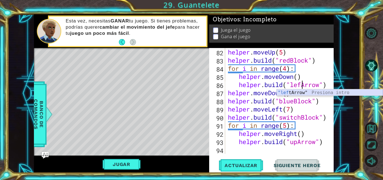
click at [300, 94] on div ""lef [PERSON_NAME]" Presiona intro" at bounding box center [329, 99] width 106 height 20
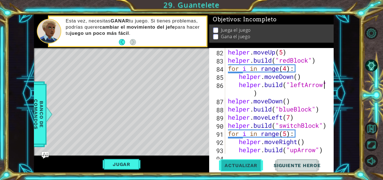
click at [250, 165] on span "Actualizar" at bounding box center [241, 165] width 44 height 6
click at [304, 86] on div "helper . moveUp ( 5 ) helper . build ( "redBlock" ) for i in range ( 4 ) : help…" at bounding box center [279, 109] width 104 height 122
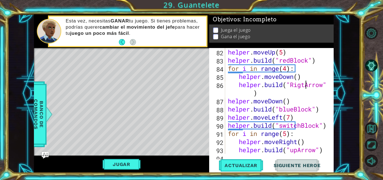
scroll to position [0, 4]
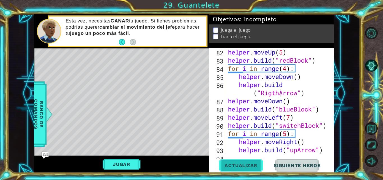
click at [251, 164] on span "Actualizar" at bounding box center [241, 165] width 44 height 6
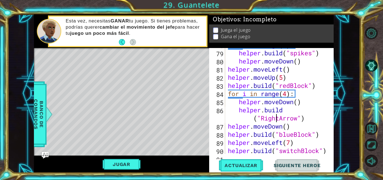
scroll to position [0, 4]
click at [237, 170] on button "Actualizar" at bounding box center [241, 165] width 44 height 12
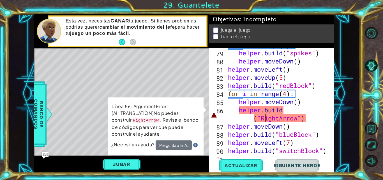
click at [266, 121] on div "for i in range ( 6 ) : helper . build ( "spikes" ) helper . moveDown ( ) helper…" at bounding box center [279, 102] width 104 height 122
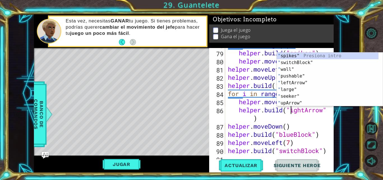
scroll to position [0, 3]
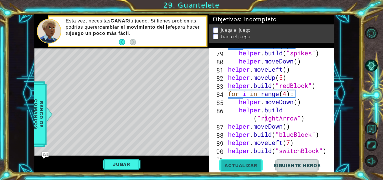
click at [247, 160] on button "Actualizar" at bounding box center [241, 165] width 44 height 12
click at [128, 162] on button "Jugar" at bounding box center [122, 164] width 38 height 11
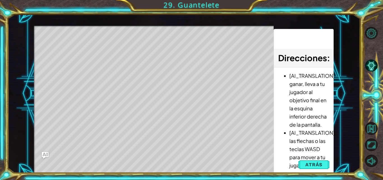
click at [203, 150] on div "Level Map" at bounding box center [163, 108] width 259 height 165
click at [311, 162] on button "Atrás" at bounding box center [313, 164] width 31 height 11
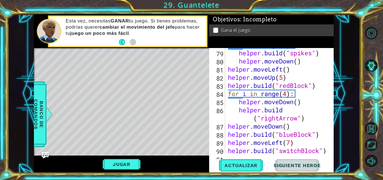
scroll to position [0, 3]
click at [285, 93] on div "for i in range ( 6 ) : helper . build ( "spikes" ) helper . moveDown ( ) helper…" at bounding box center [279, 102] width 104 height 122
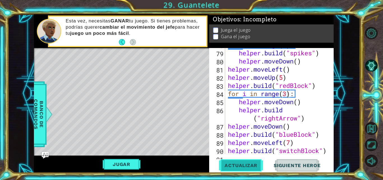
click at [251, 161] on button "Actualizar" at bounding box center [241, 165] width 44 height 12
click at [229, 125] on div "for i in range ( 6 ) : helper . build ( "spikes" ) helper . moveDown ( ) helper…" at bounding box center [279, 102] width 104 height 122
type textarea "helper.moveDown()"
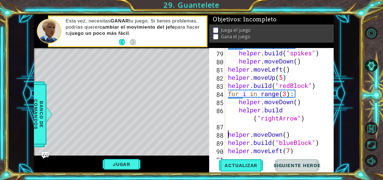
click at [229, 125] on div "for i in range ( 6 ) : helper . build ( "spikes" ) helper . moveDown ( ) helper…" at bounding box center [279, 102] width 104 height 122
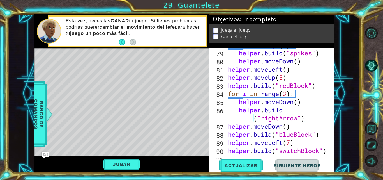
click at [286, 127] on div "for i in range ( 6 ) : helper . build ( "spikes" ) helper . moveDown ( ) helper…" at bounding box center [279, 102] width 104 height 122
type textarea "helper.moveDown(2)"
click at [238, 162] on button "Actualizar" at bounding box center [241, 165] width 44 height 12
click at [120, 168] on button "Jugar" at bounding box center [122, 164] width 38 height 11
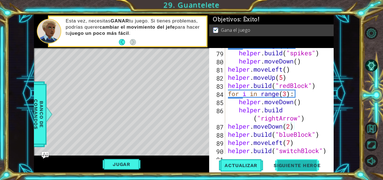
click at [289, 166] on span "Siguiente Heroe" at bounding box center [297, 165] width 58 height 6
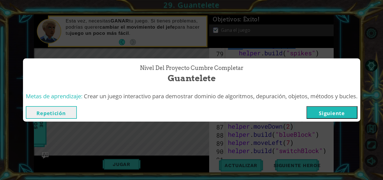
click at [333, 109] on button "Siguiente" at bounding box center [331, 112] width 51 height 13
click at [328, 110] on body "1 ההההההההההההההההההההההההההההההההההההההההההההההההההההההההההההההההההההההההההההה…" at bounding box center [191, 90] width 383 height 180
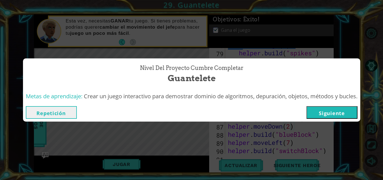
click at [328, 110] on body "1 ההההההההההההההההההההההההההההההההההההההההההההההההההההההההההההההההההההההההההההה…" at bounding box center [191, 90] width 383 height 180
click at [317, 157] on body "1 ההההההההההההההההההההההההההההההההההההההההההההההההההההההההההההההההההההההההההההה…" at bounding box center [191, 90] width 383 height 180
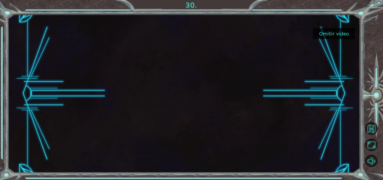
click at [345, 37] on button "Omitir video" at bounding box center [334, 33] width 42 height 11
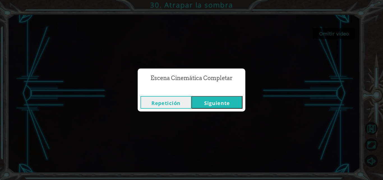
click at [238, 95] on div "Repetición [GEOGRAPHIC_DATA]" at bounding box center [192, 102] width 108 height 18
click at [230, 102] on button "Siguiente" at bounding box center [216, 102] width 51 height 13
